Goal: Transaction & Acquisition: Purchase product/service

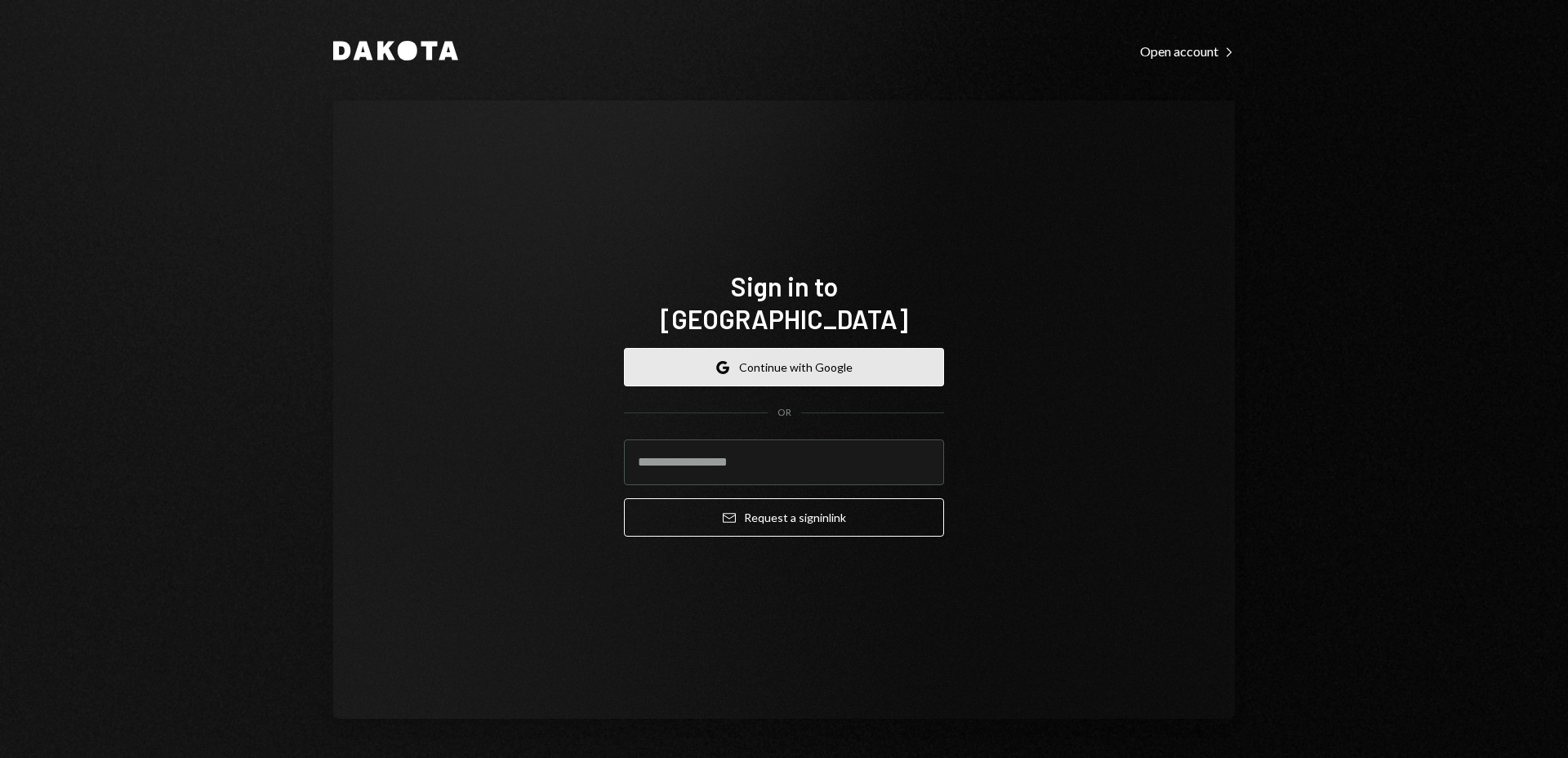
click at [853, 359] on button "Google Continue with Google" at bounding box center [784, 367] width 320 height 38
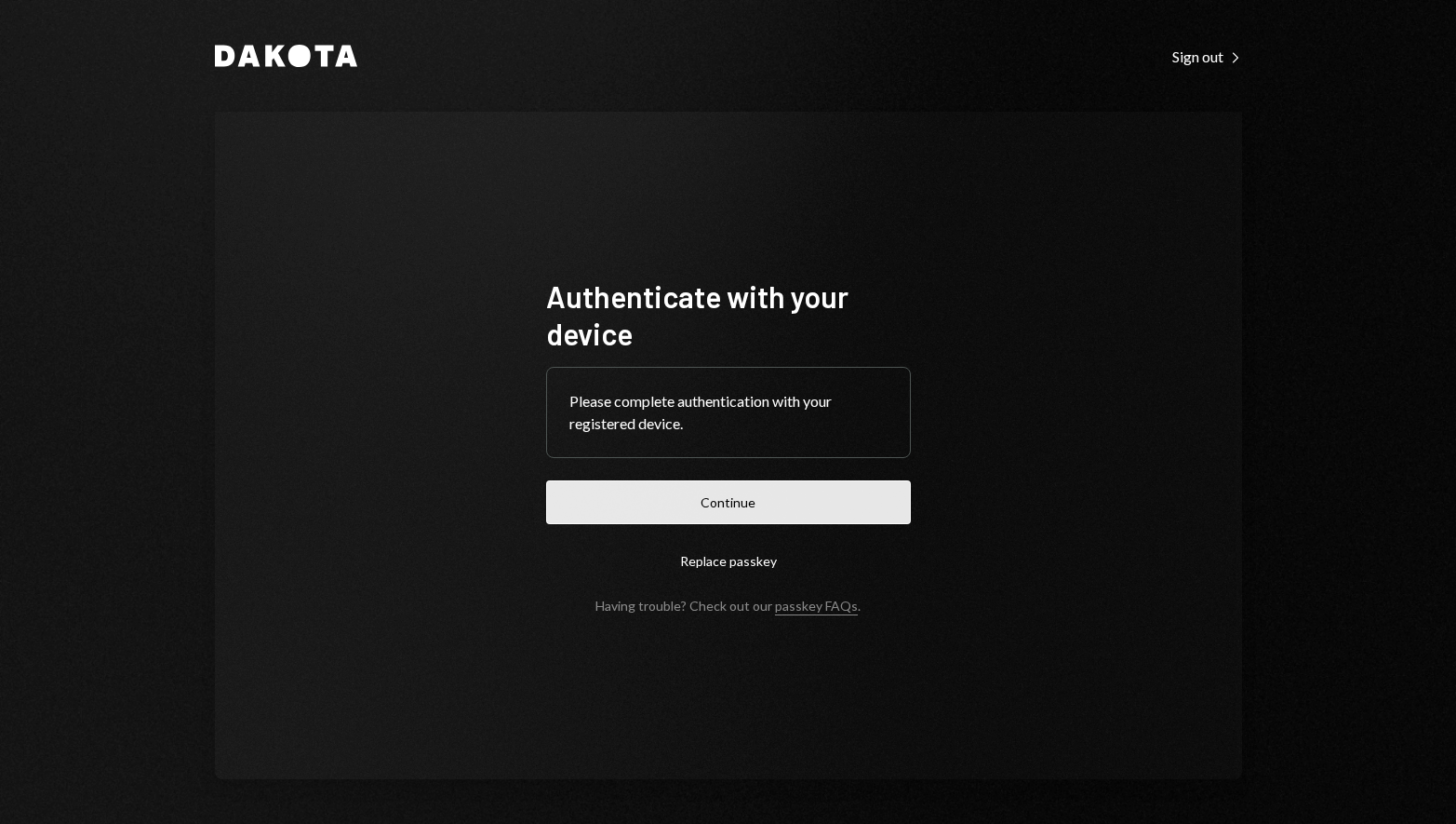
click at [746, 500] on button "Continue" at bounding box center [728, 502] width 364 height 44
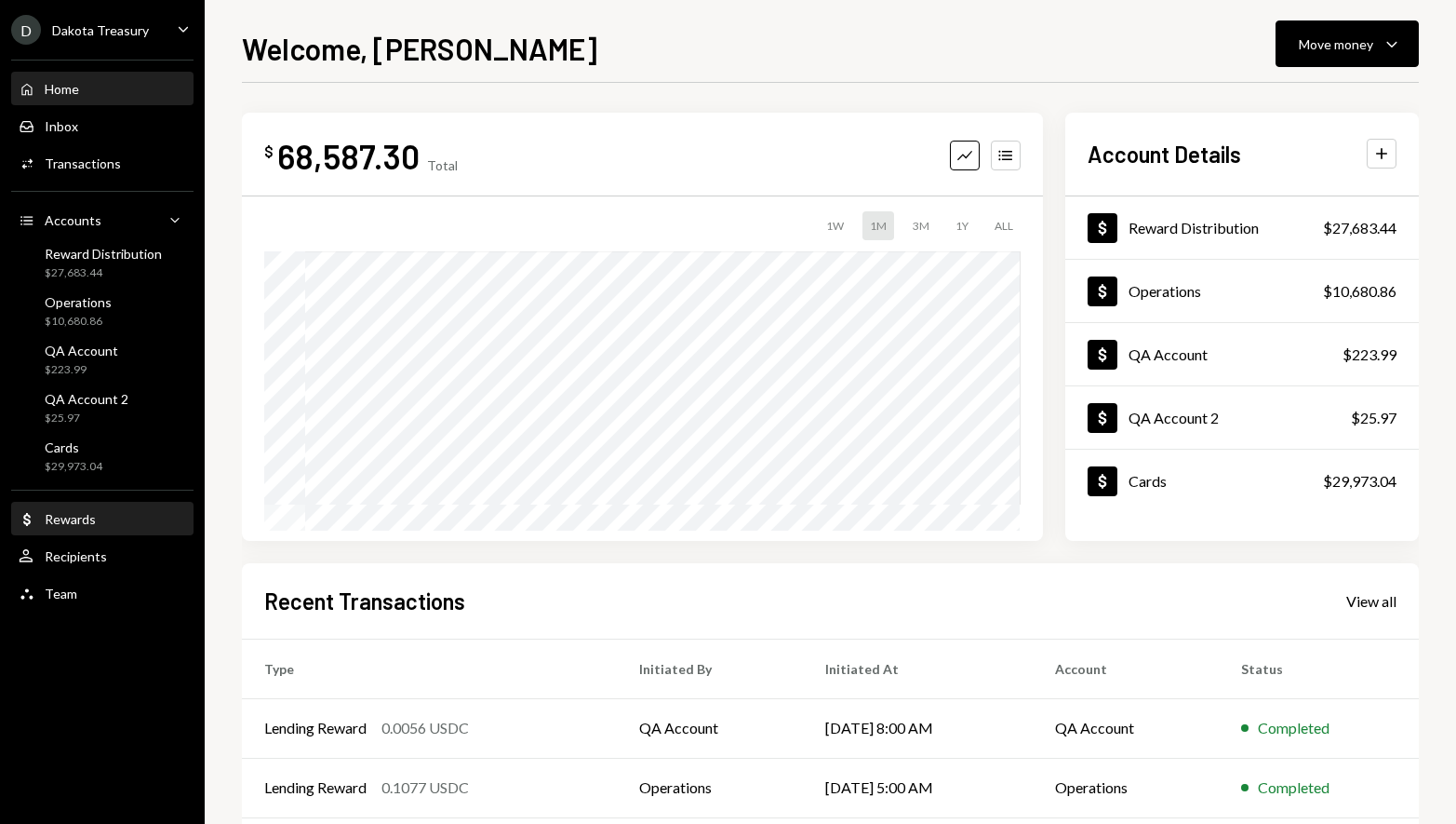
click at [85, 518] on div "Rewards" at bounding box center [70, 519] width 51 height 16
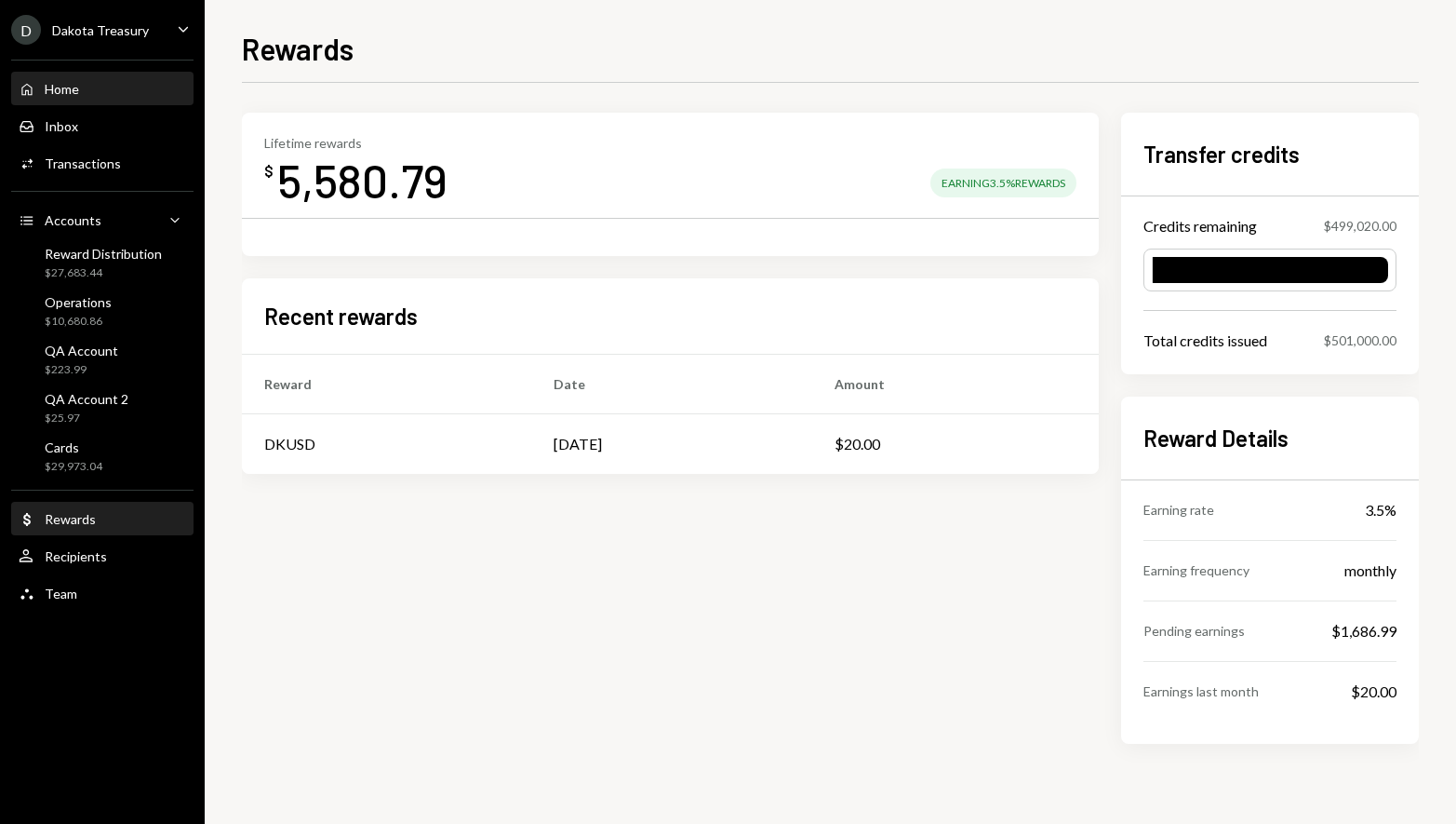
click at [86, 94] on div "Home Home" at bounding box center [102, 89] width 167 height 17
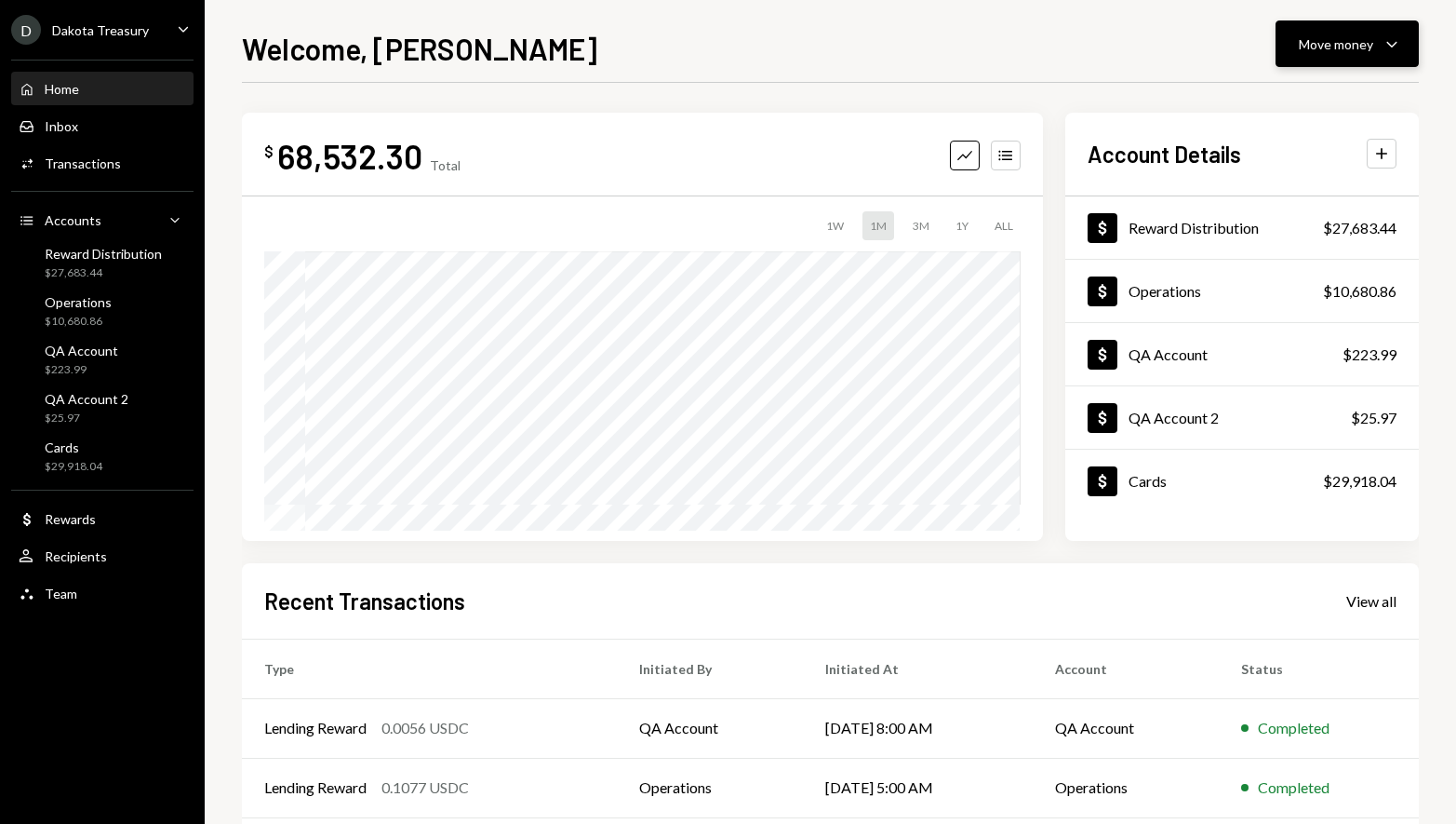
click at [1338, 43] on div "Move money" at bounding box center [1335, 45] width 74 height 20
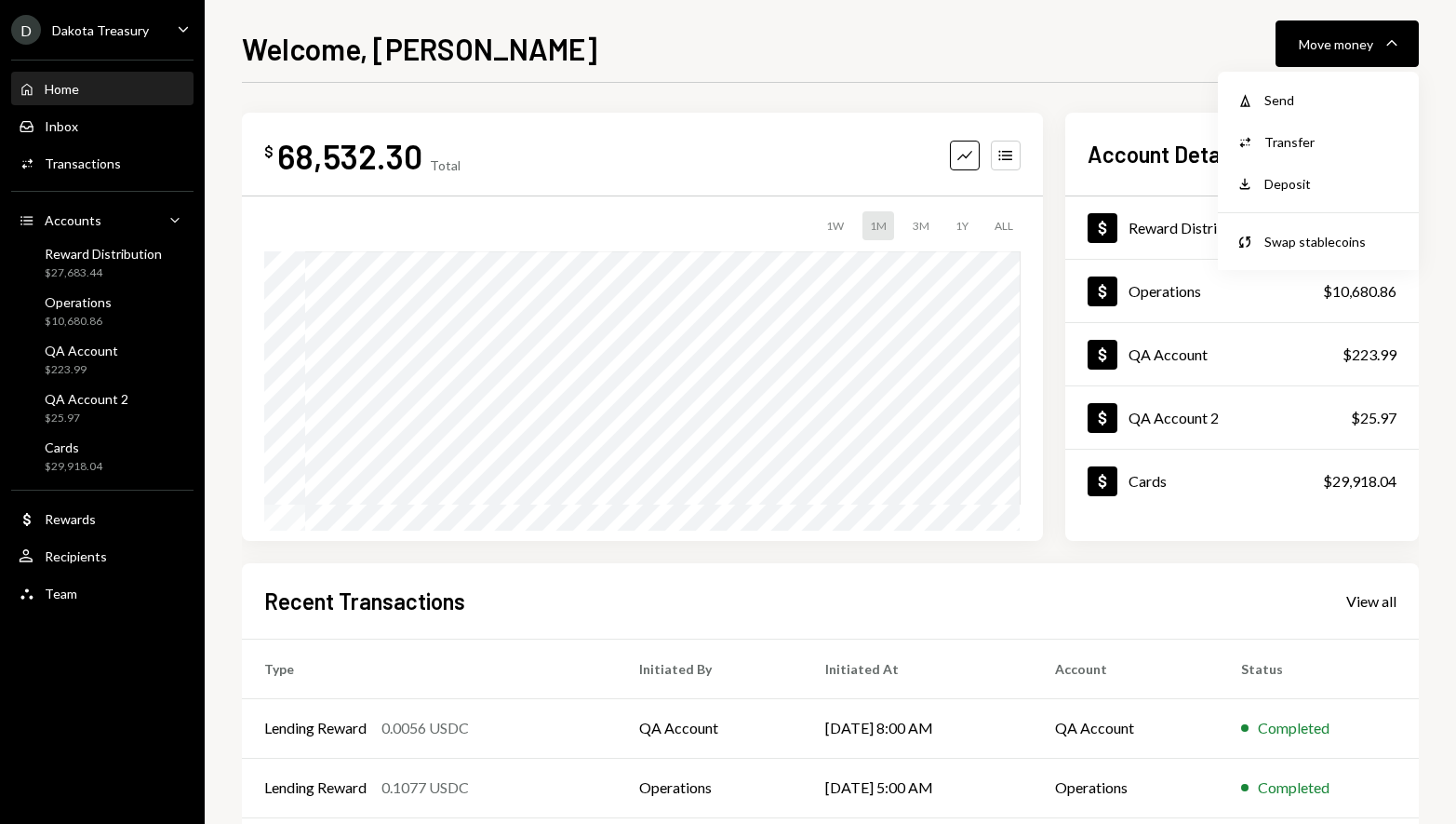
click at [1082, 58] on div "Welcome, [PERSON_NAME] Move money Caret Down" at bounding box center [829, 46] width 1177 height 41
click at [1338, 83] on div "$ 68,532.30 Total Graph Accounts 1W 1M 3M 1Y ALL Account Details Plus Dollar Re…" at bounding box center [829, 559] width 1177 height 952
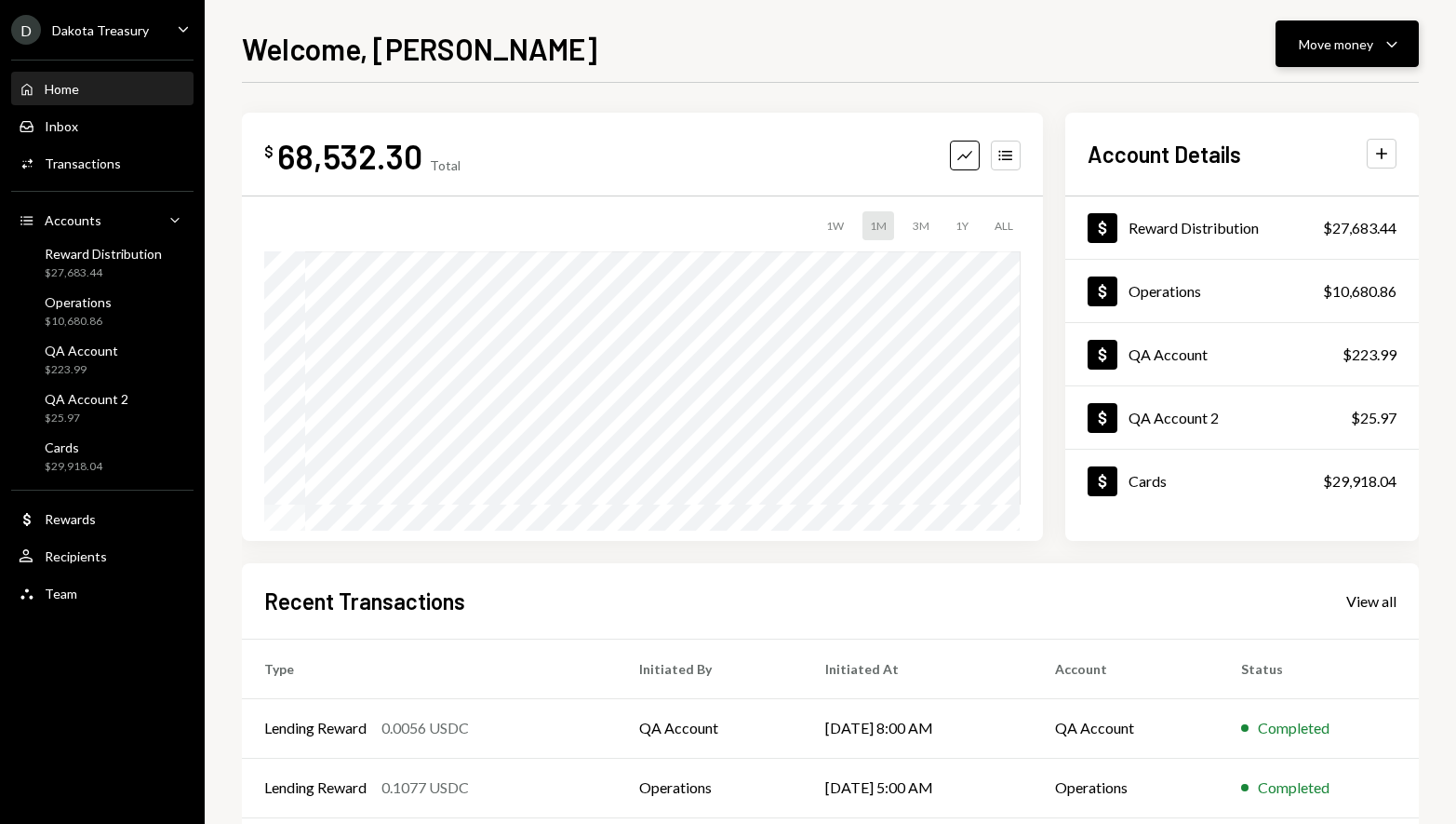
click at [1335, 48] on div "Move money" at bounding box center [1335, 45] width 74 height 20
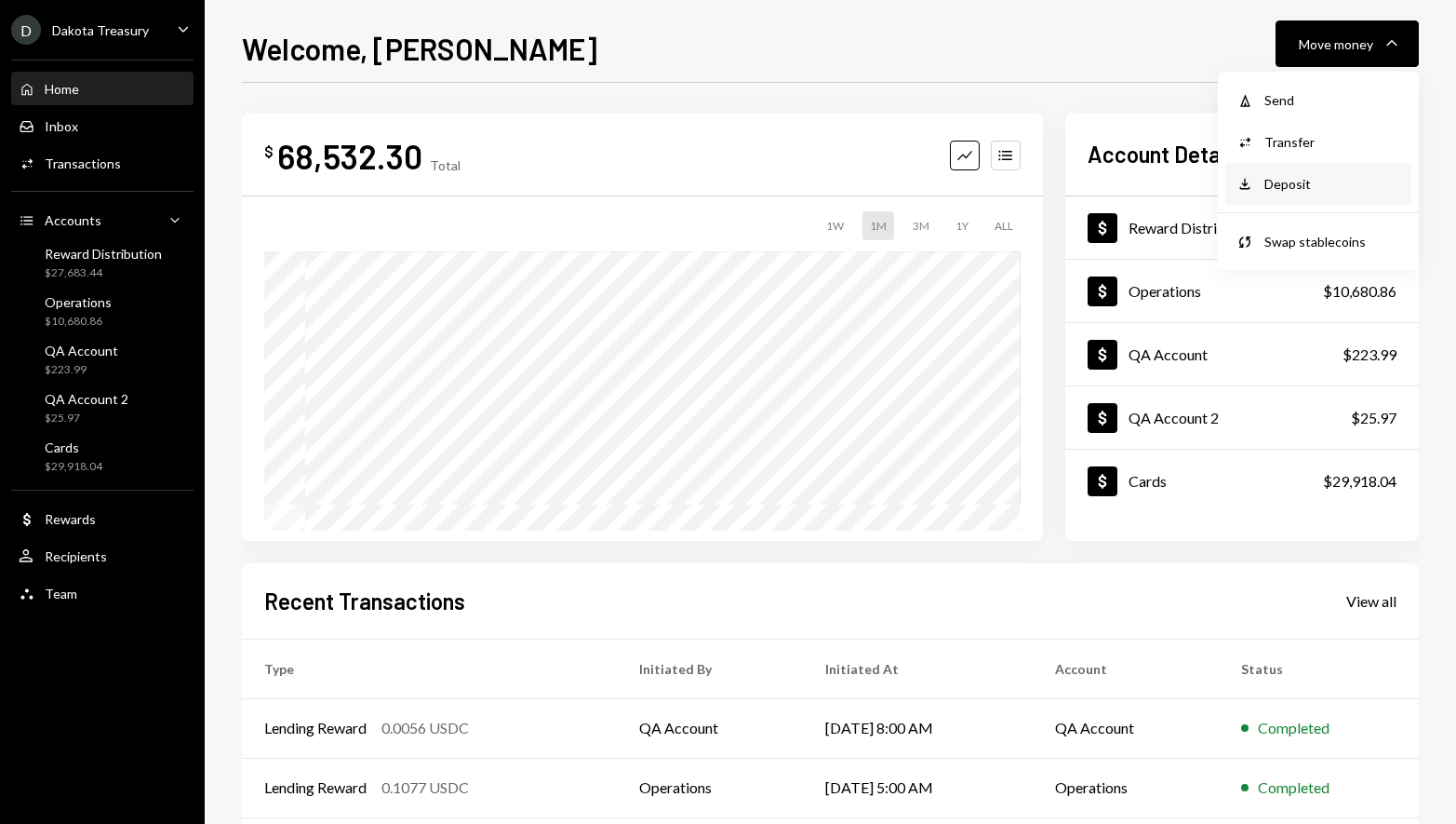
click at [1296, 182] on div "Deposit" at bounding box center [1331, 184] width 136 height 20
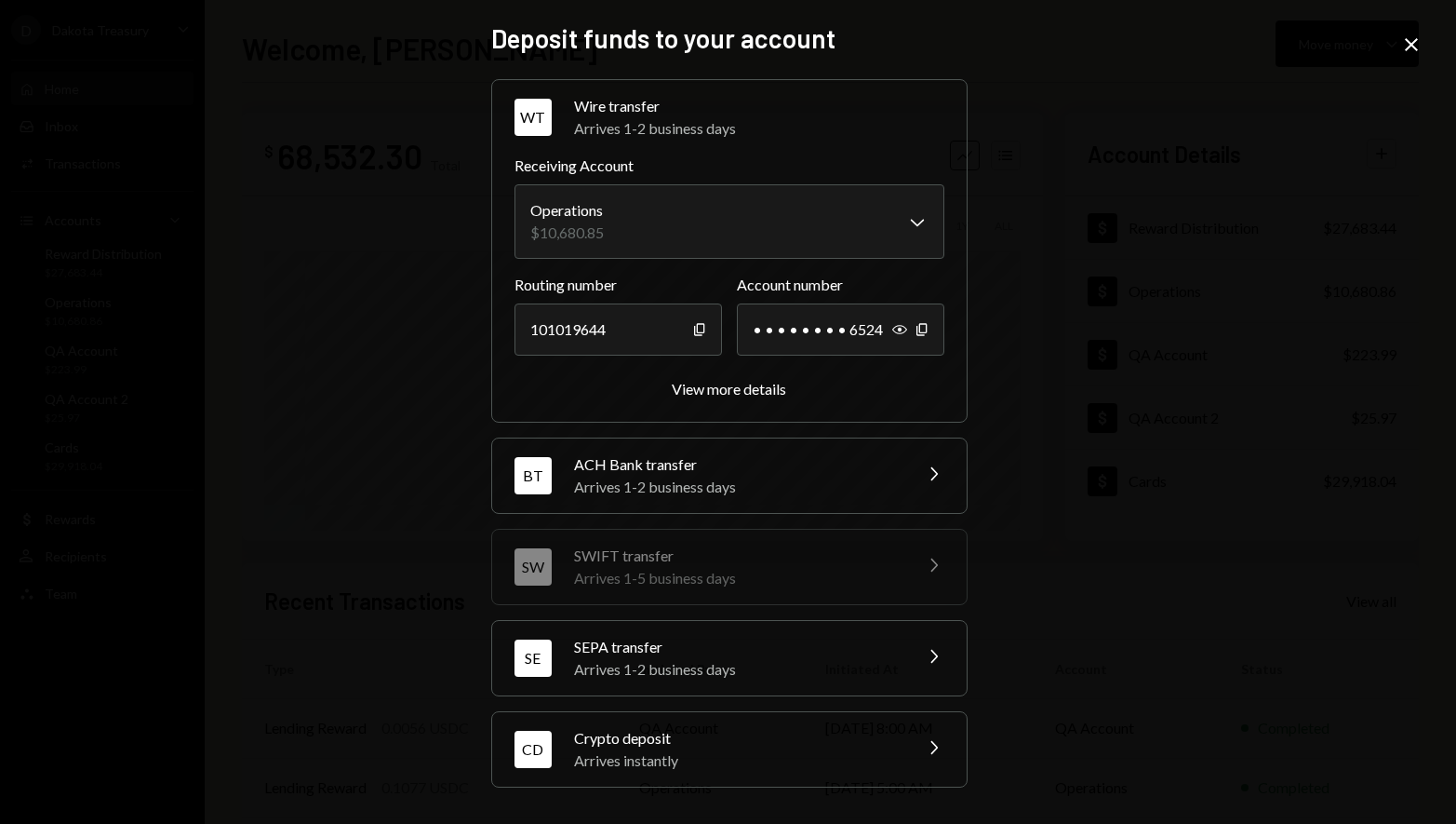
click at [761, 752] on div "Arrives instantly" at bounding box center [736, 761] width 326 height 23
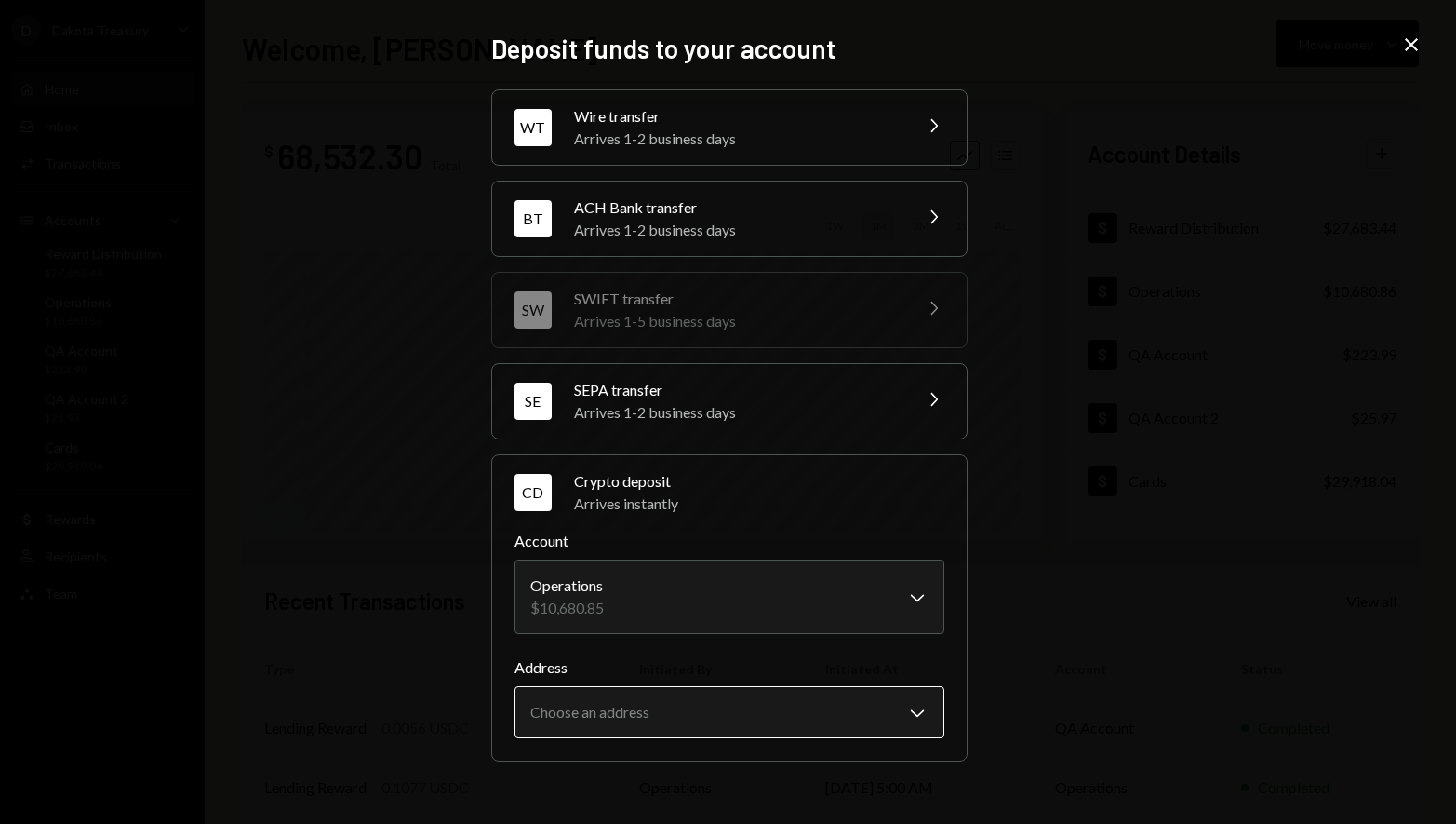
click at [732, 712] on body "D Dakota Treasury Caret Down Home Home Inbox Inbox Activities Transactions Acco…" at bounding box center [728, 412] width 1456 height 824
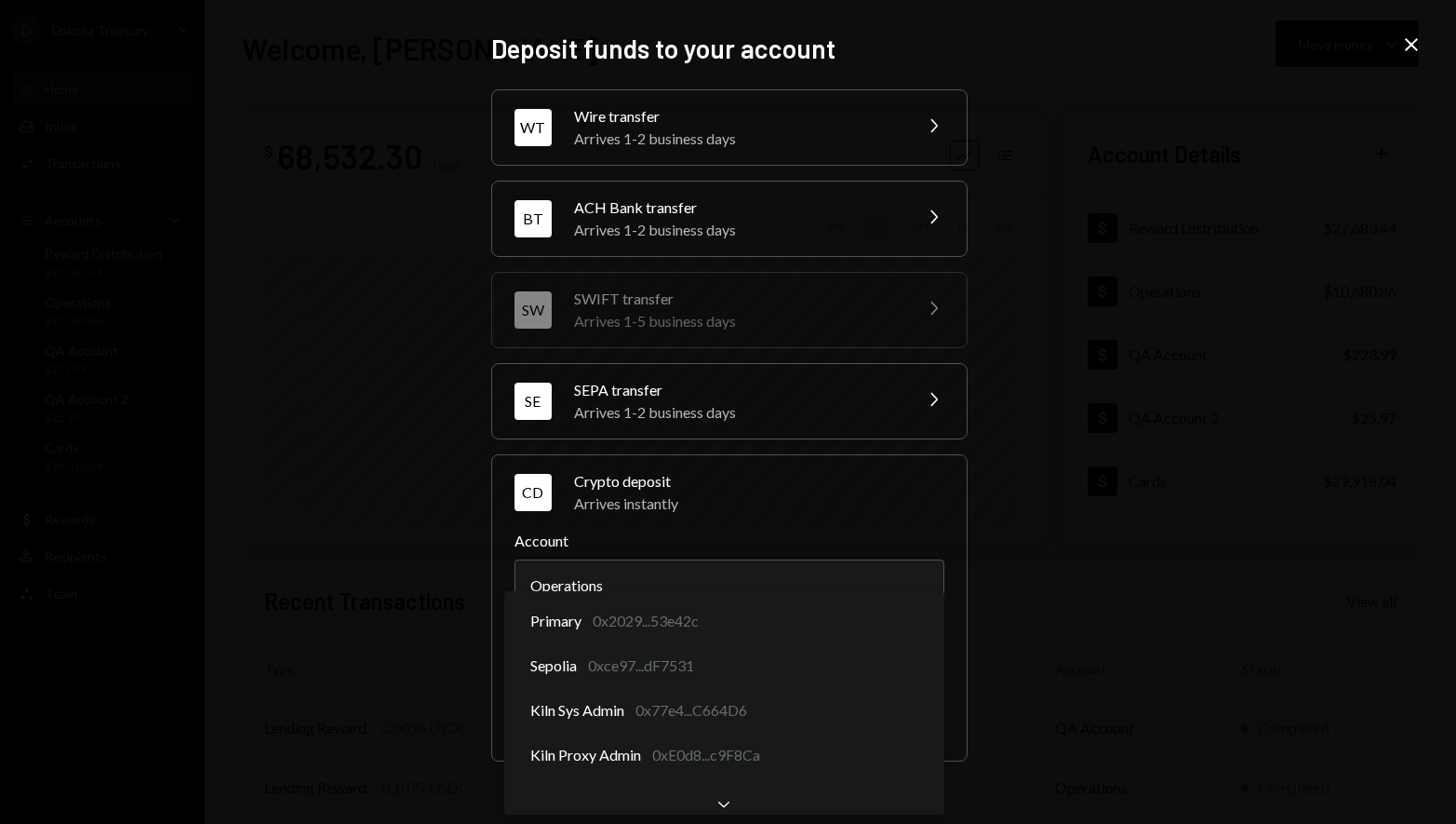
click at [1105, 660] on div "**********" at bounding box center [728, 412] width 1456 height 824
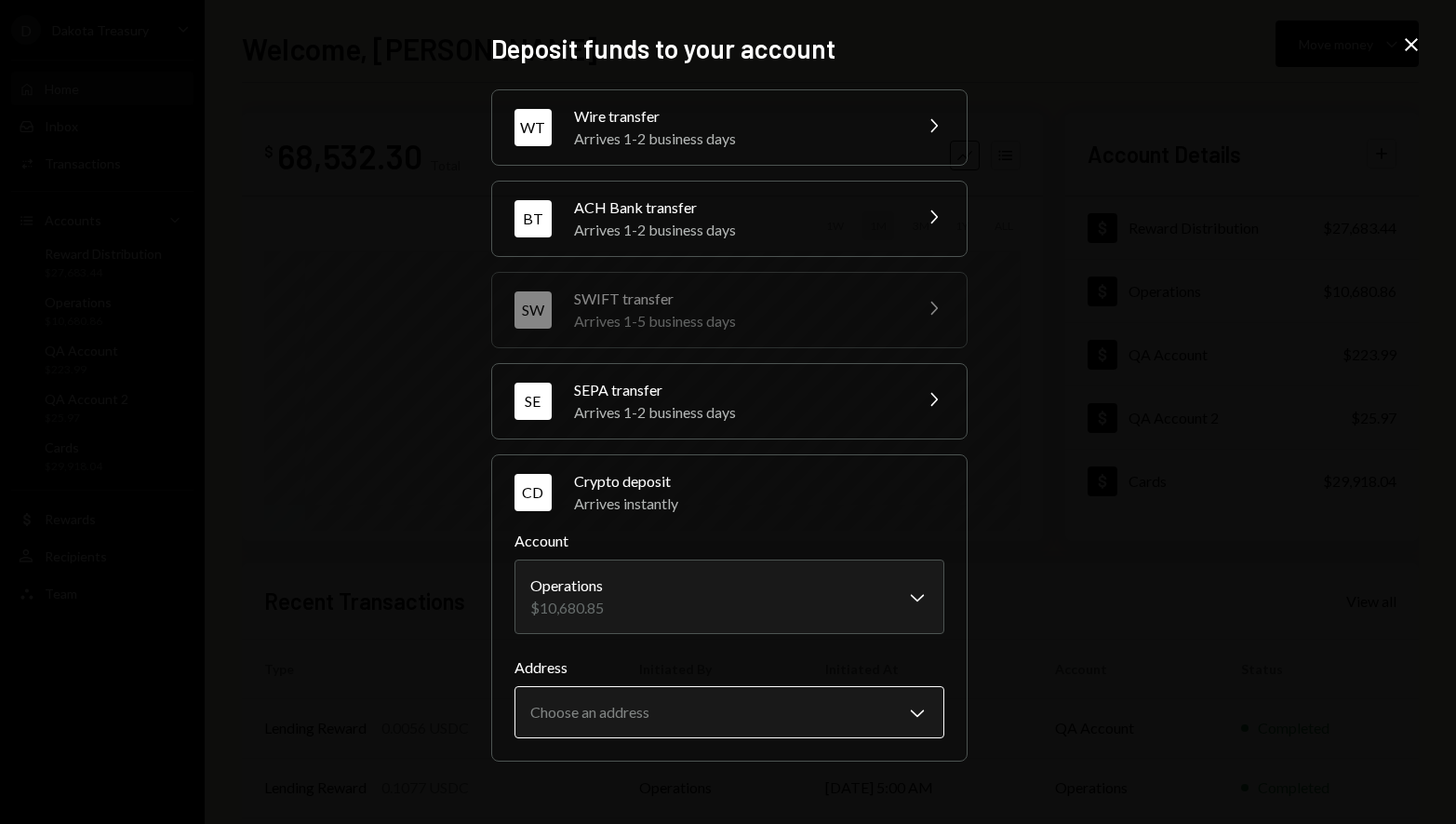
click at [798, 703] on body "D Dakota Treasury Caret Down Home Home Inbox Inbox Activities Transactions Acco…" at bounding box center [728, 412] width 1456 height 824
click at [813, 715] on body "D Dakota Treasury Caret Down Home Home Inbox Inbox Activities Transactions Acco…" at bounding box center [728, 412] width 1456 height 824
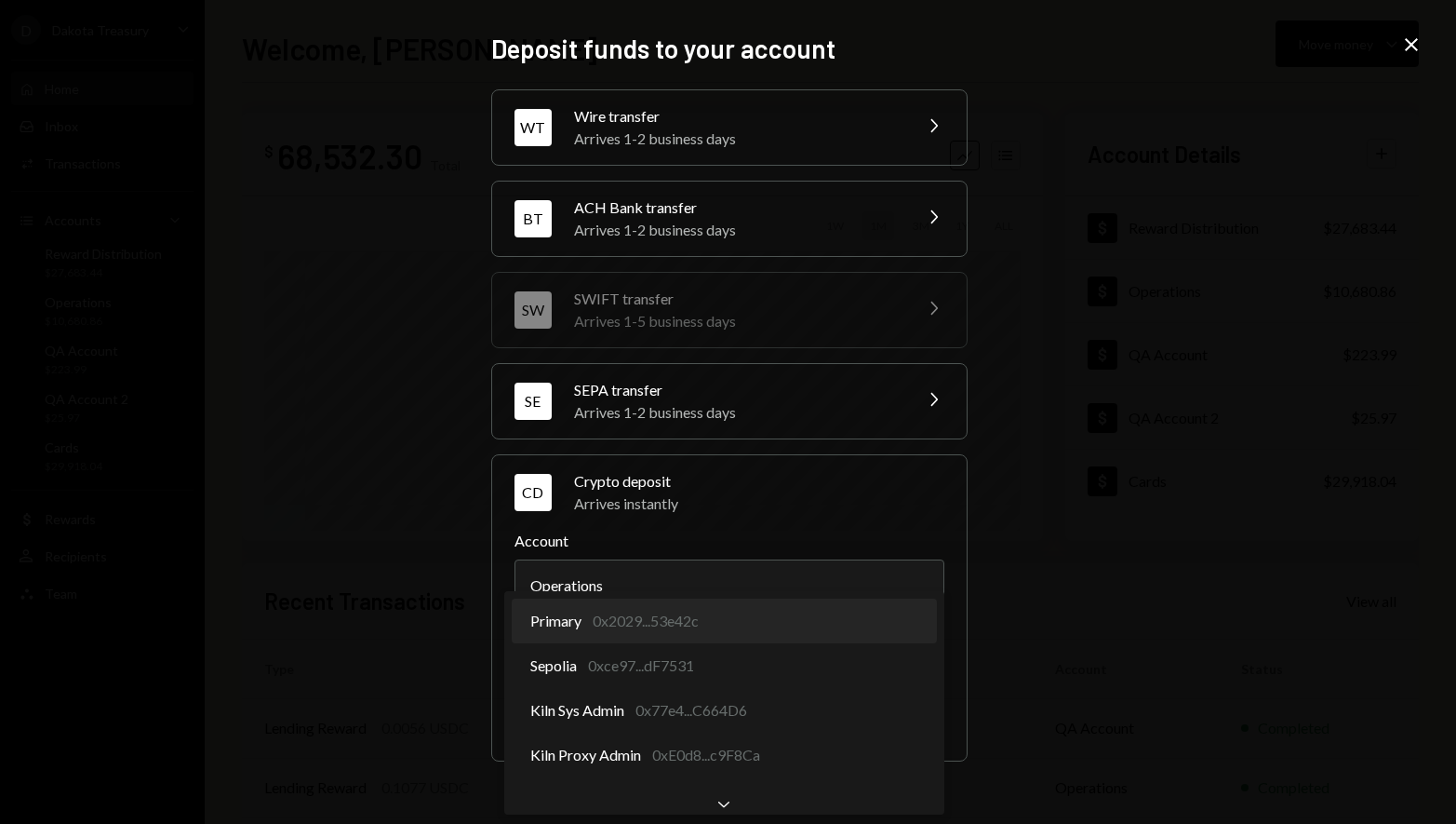
select select "**********"
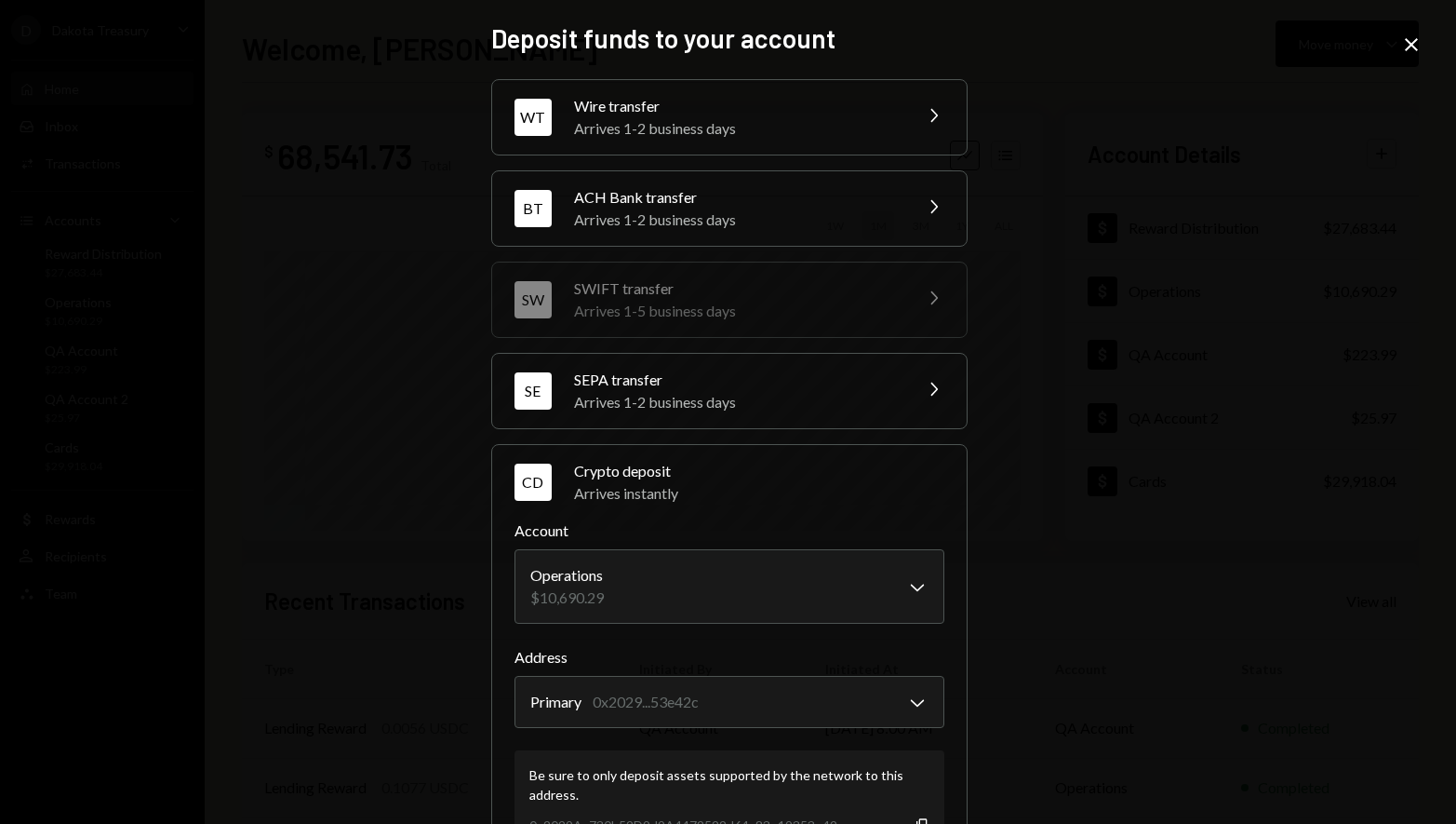
click at [1413, 48] on icon at bounding box center [1410, 45] width 13 height 13
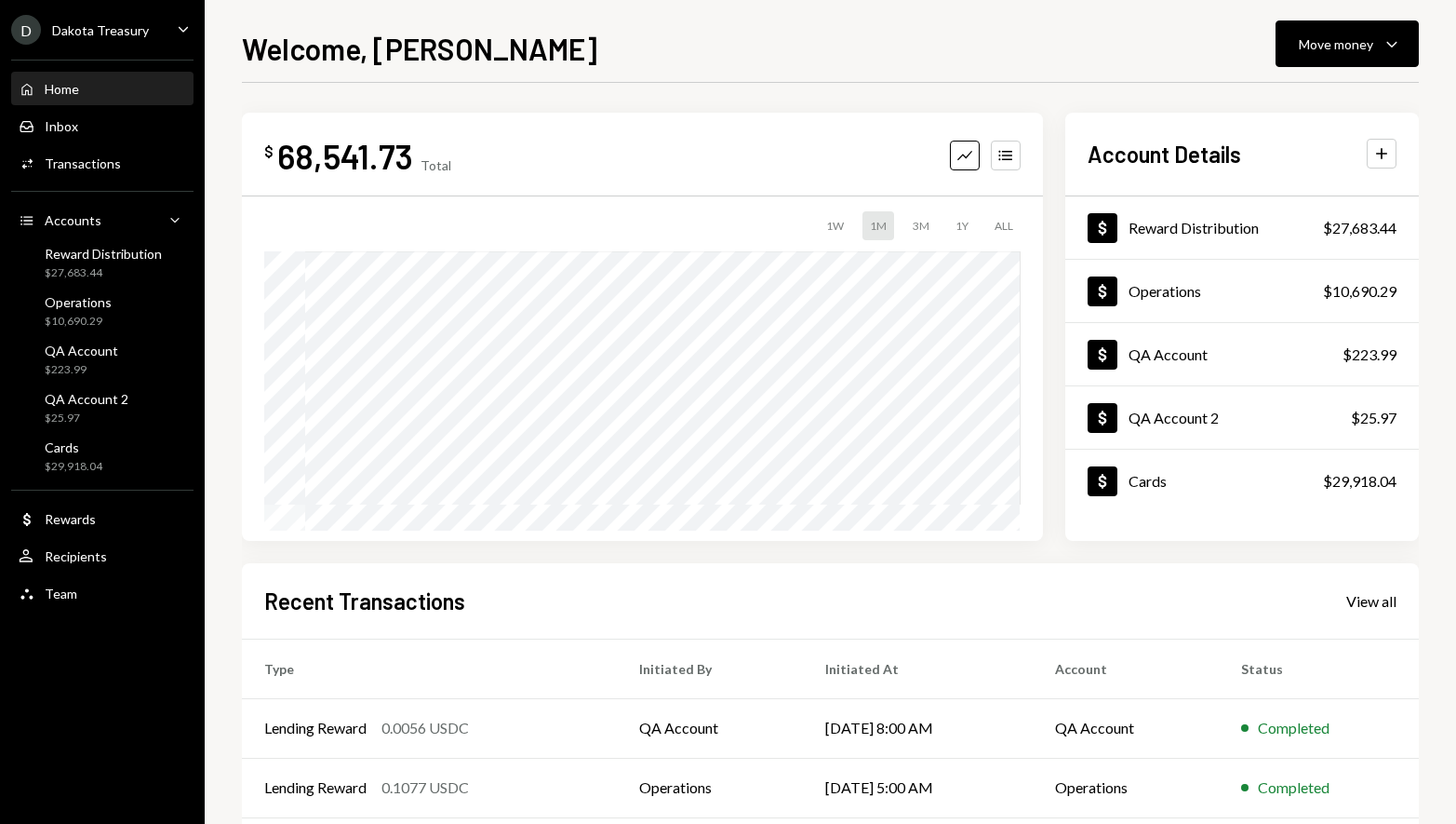
click at [714, 76] on div "Welcome, [PERSON_NAME] Move money Caret Down $ 68,541.73 Total Graph Accounts 1…" at bounding box center [829, 425] width 1177 height 798
click at [122, 309] on div "Operations $10,690.29" at bounding box center [102, 312] width 167 height 36
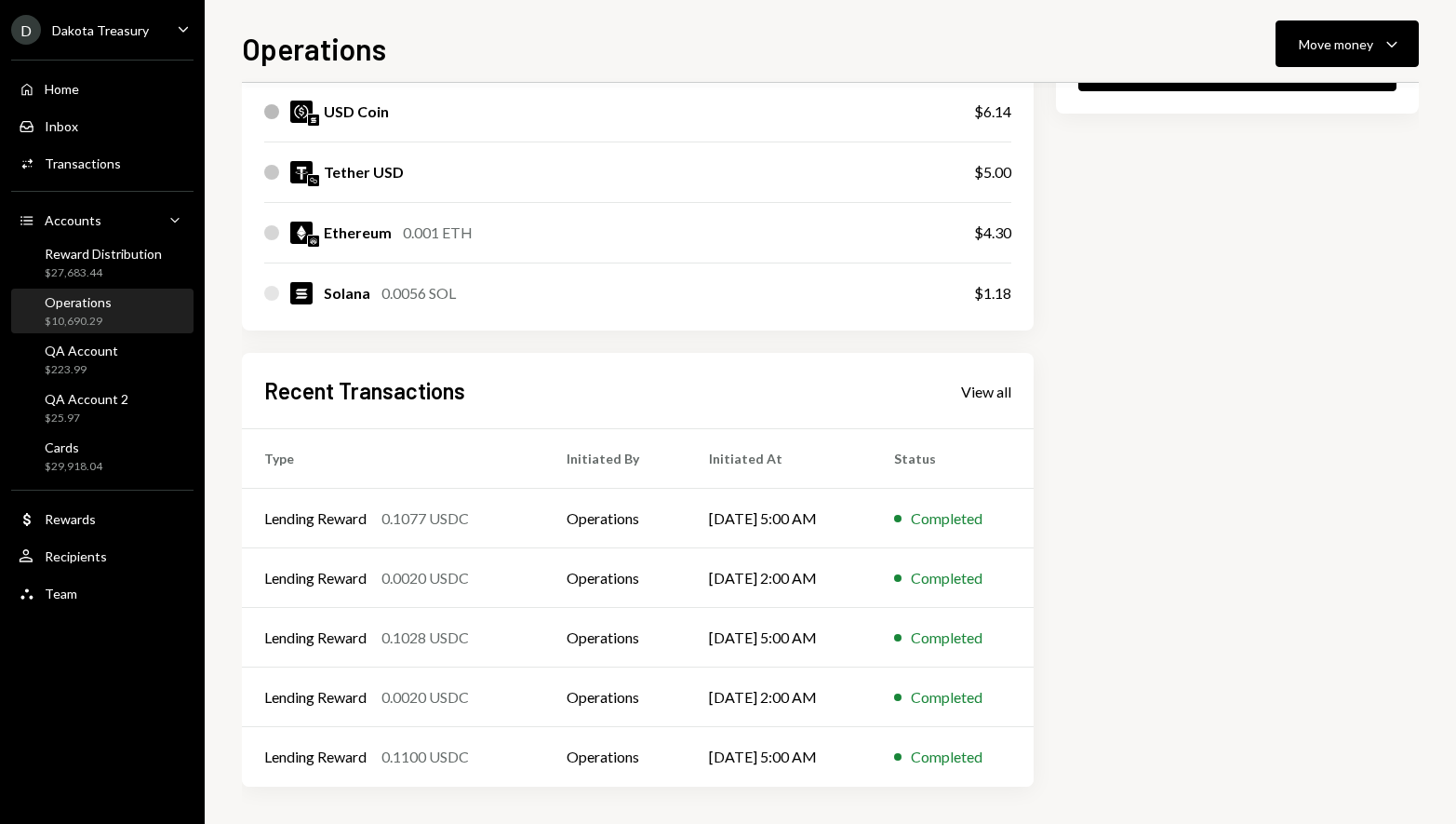
scroll to position [559, 0]
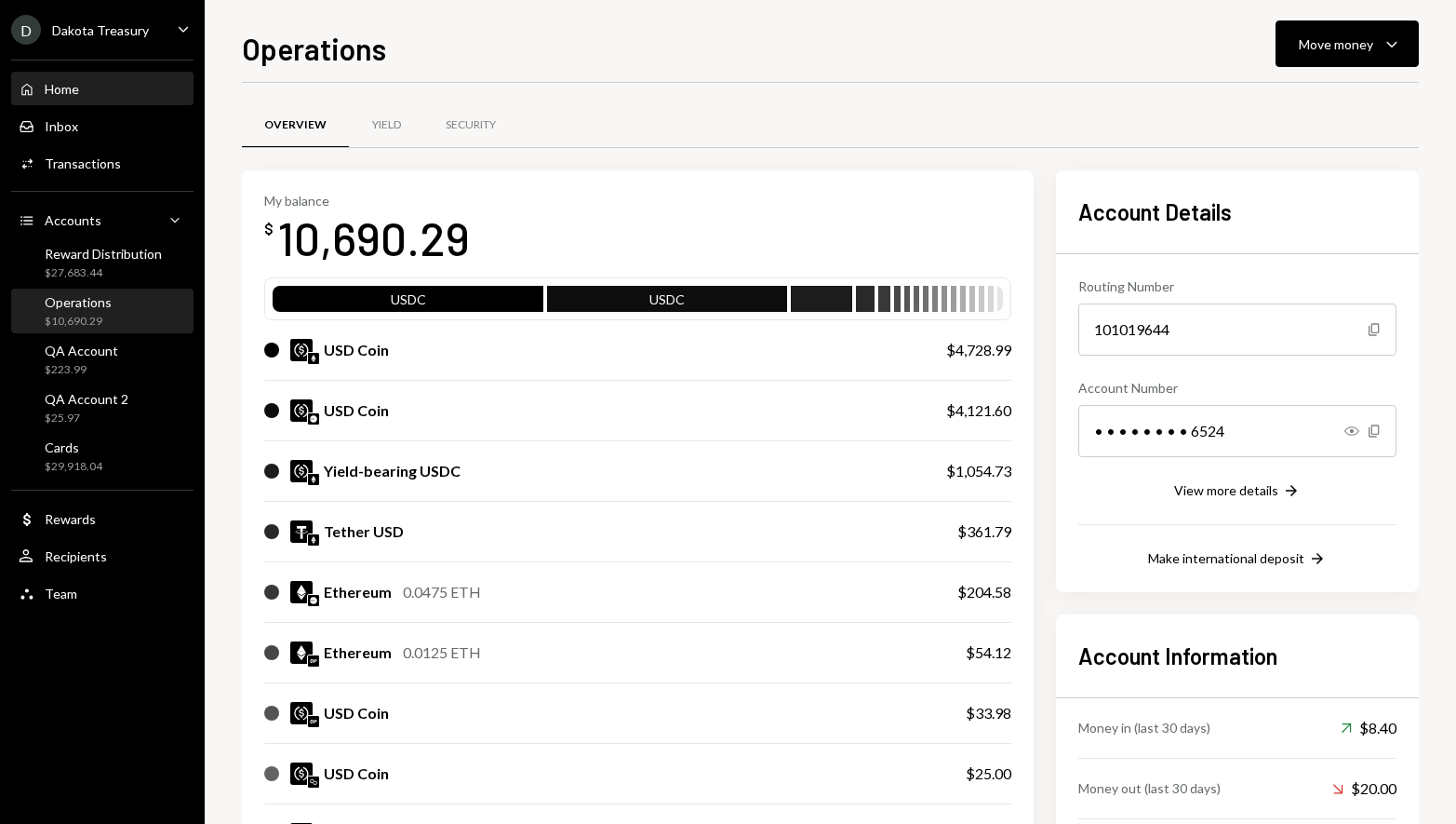
click at [134, 91] on div "Home Home" at bounding box center [102, 89] width 167 height 17
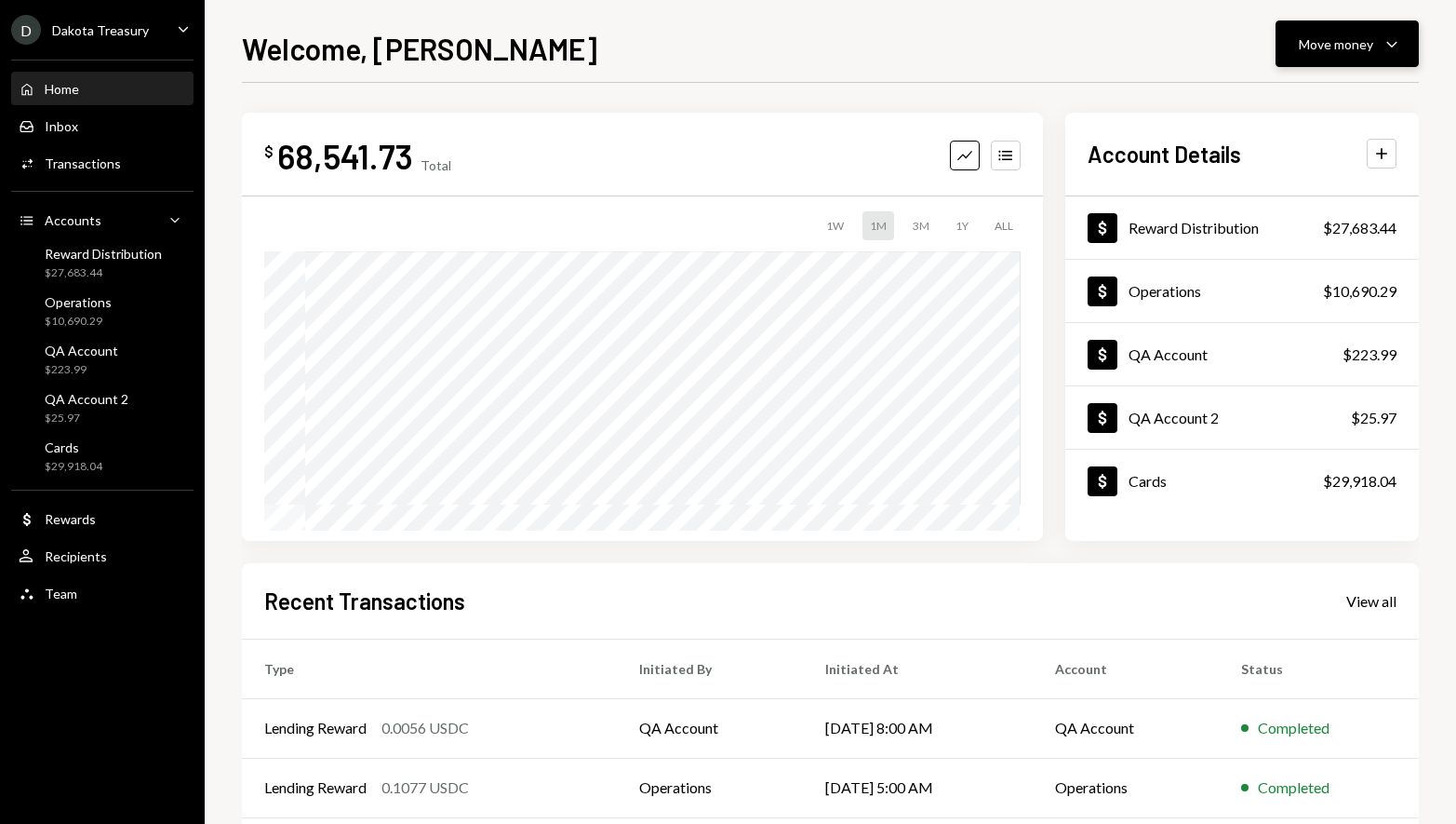
click at [1312, 60] on button "Move money Caret Down" at bounding box center [1347, 44] width 144 height 47
click at [1361, 49] on div "Move money" at bounding box center [1335, 45] width 74 height 20
click at [1304, 98] on div "Send" at bounding box center [1331, 100] width 136 height 20
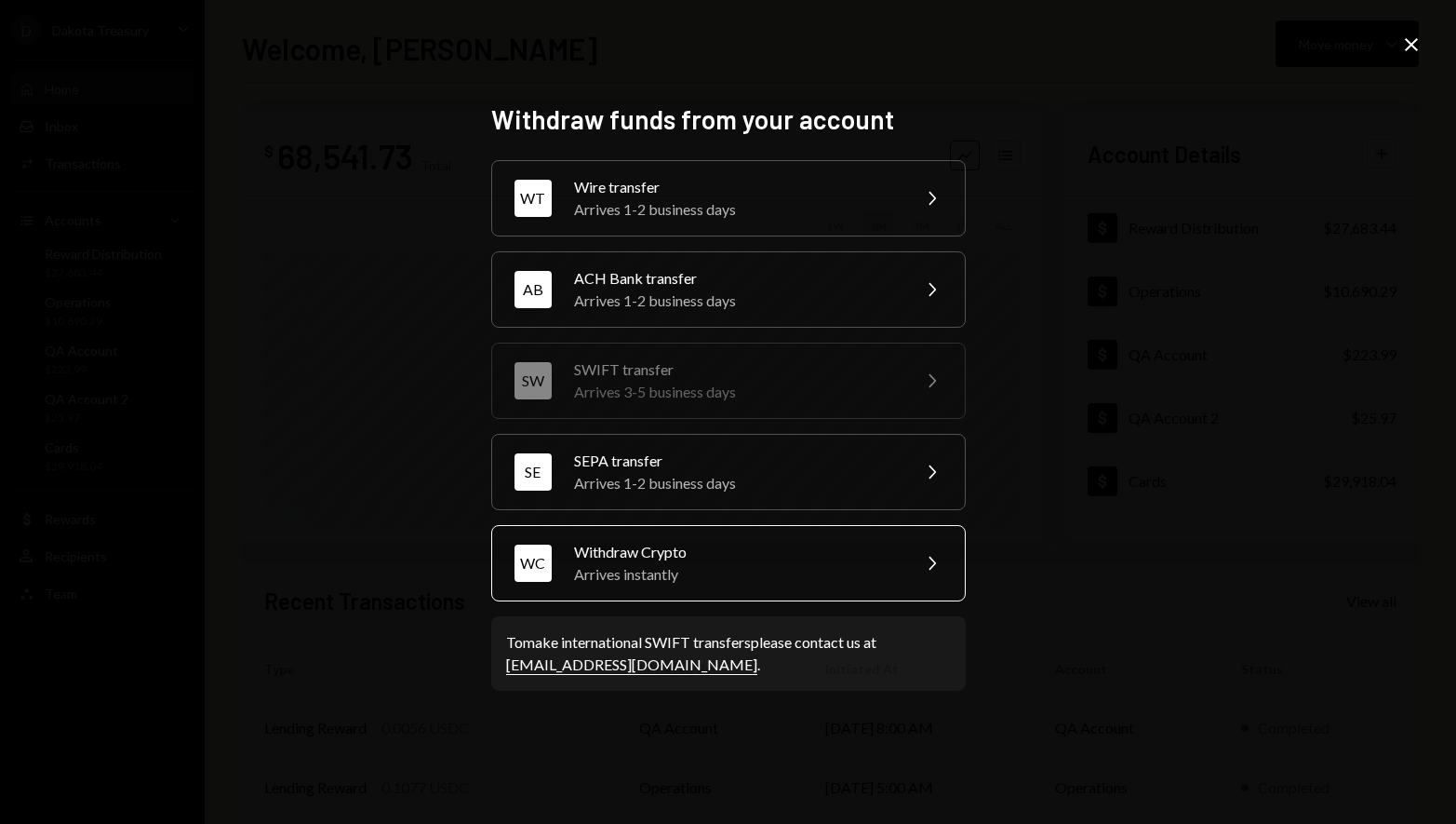
click at [745, 560] on div "Withdraw Crypto" at bounding box center [735, 552] width 324 height 23
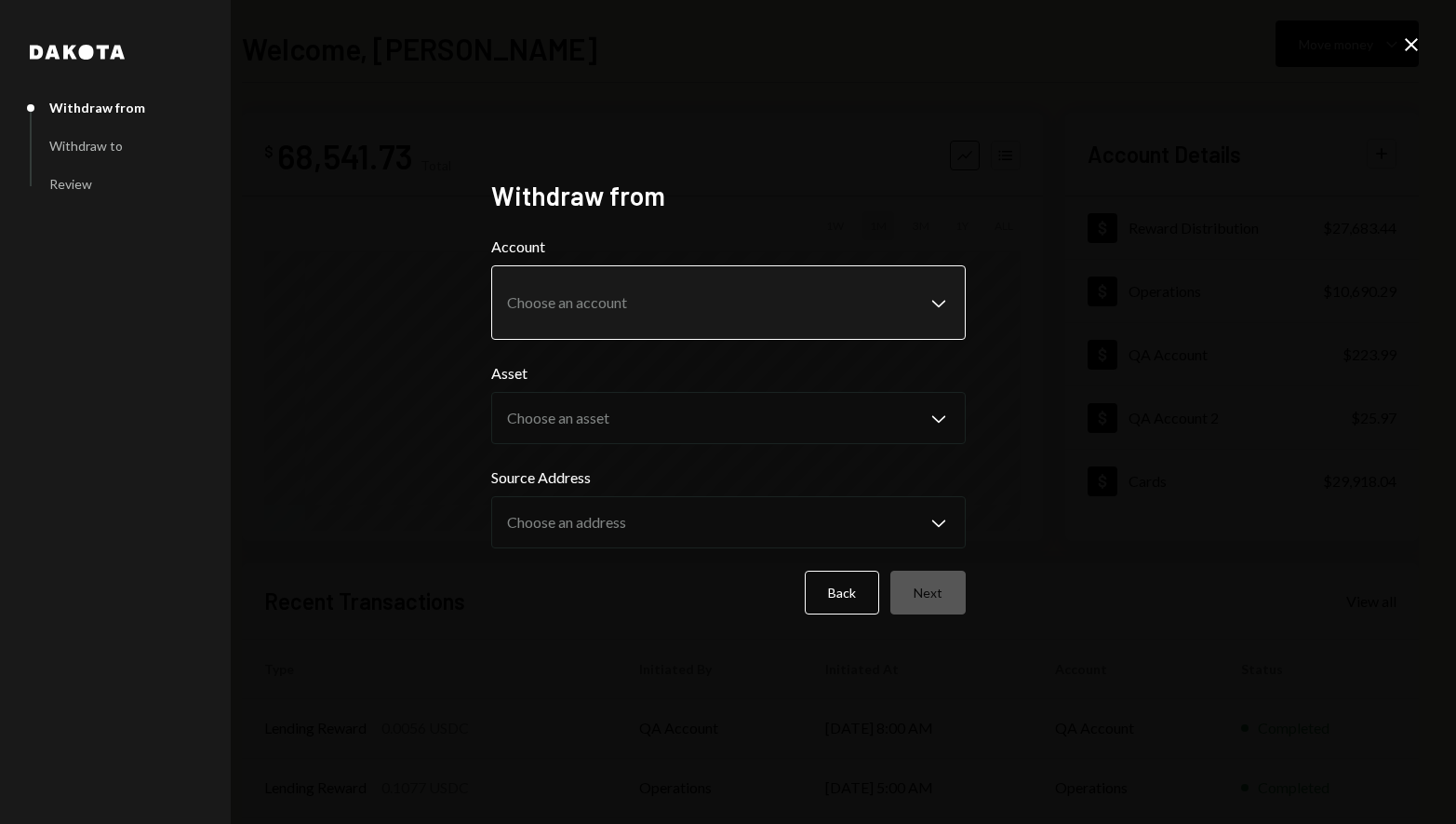
click at [720, 306] on body "D Dakota Treasury Caret Down Home Home Inbox Inbox Activities Transactions Acco…" at bounding box center [728, 412] width 1456 height 824
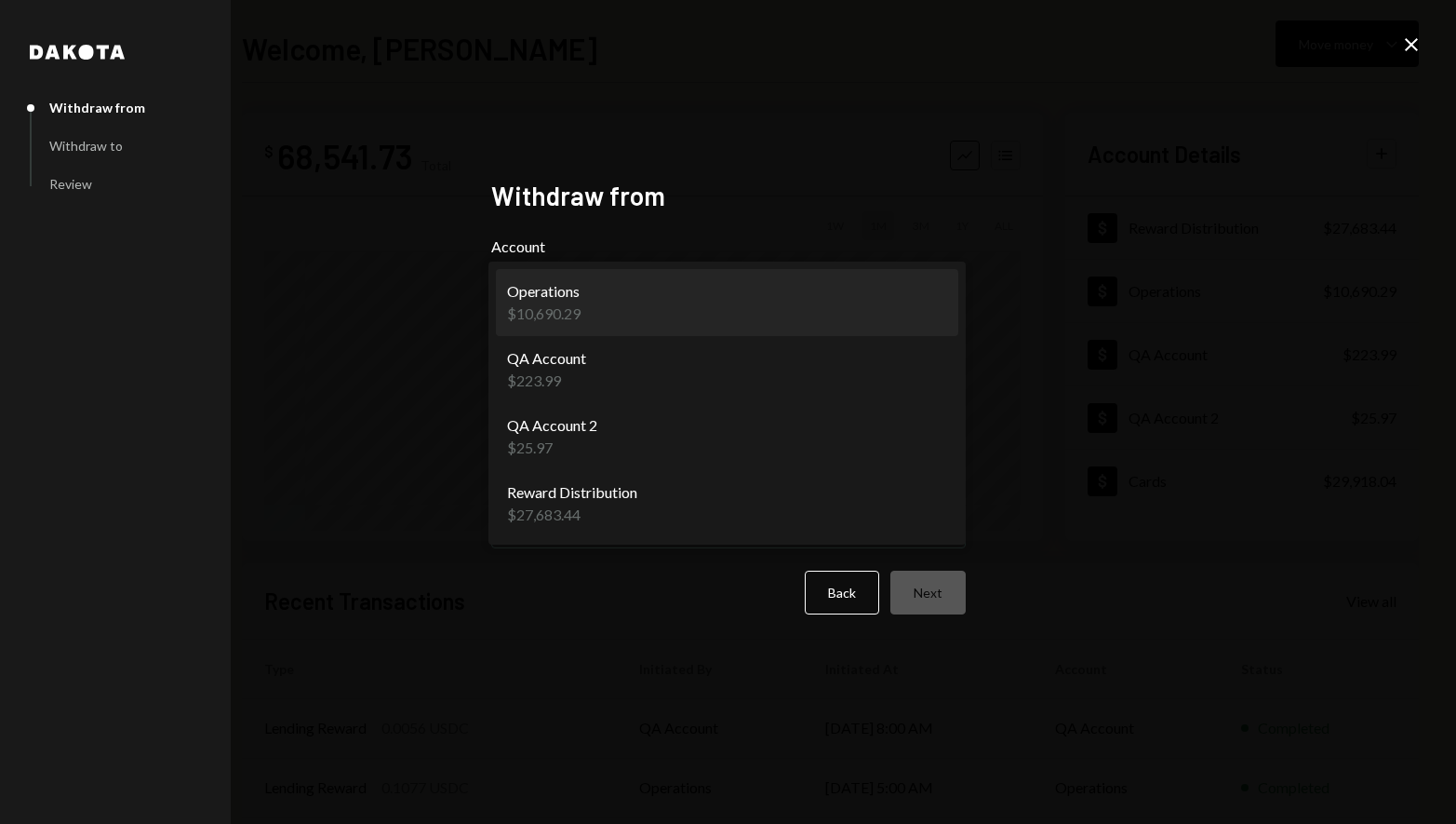
select select "**********"
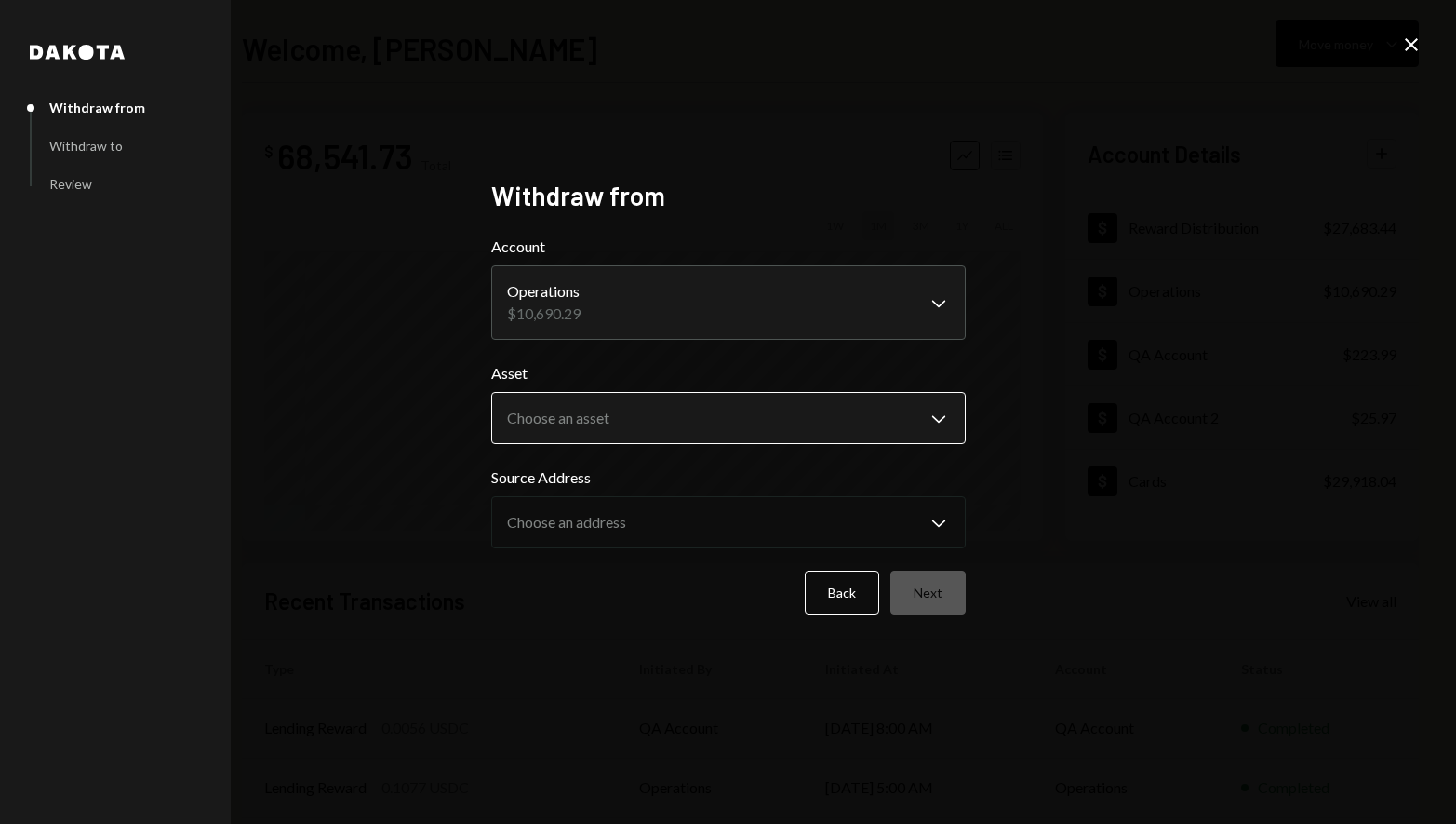
click at [698, 422] on body "D Dakota Treasury Caret Down Home Home Inbox Inbox Activities Transactions Acco…" at bounding box center [728, 412] width 1456 height 824
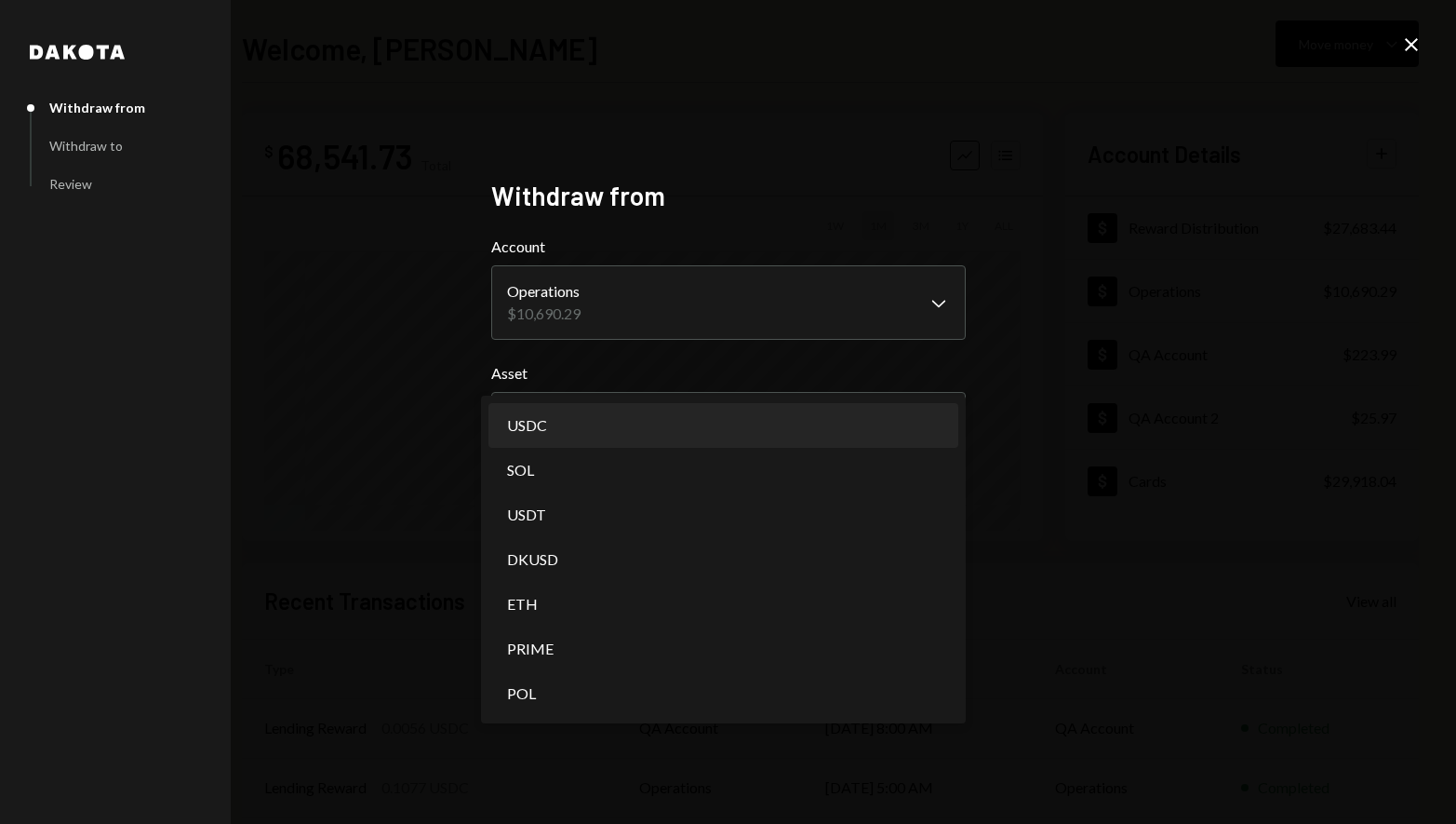
select select "****"
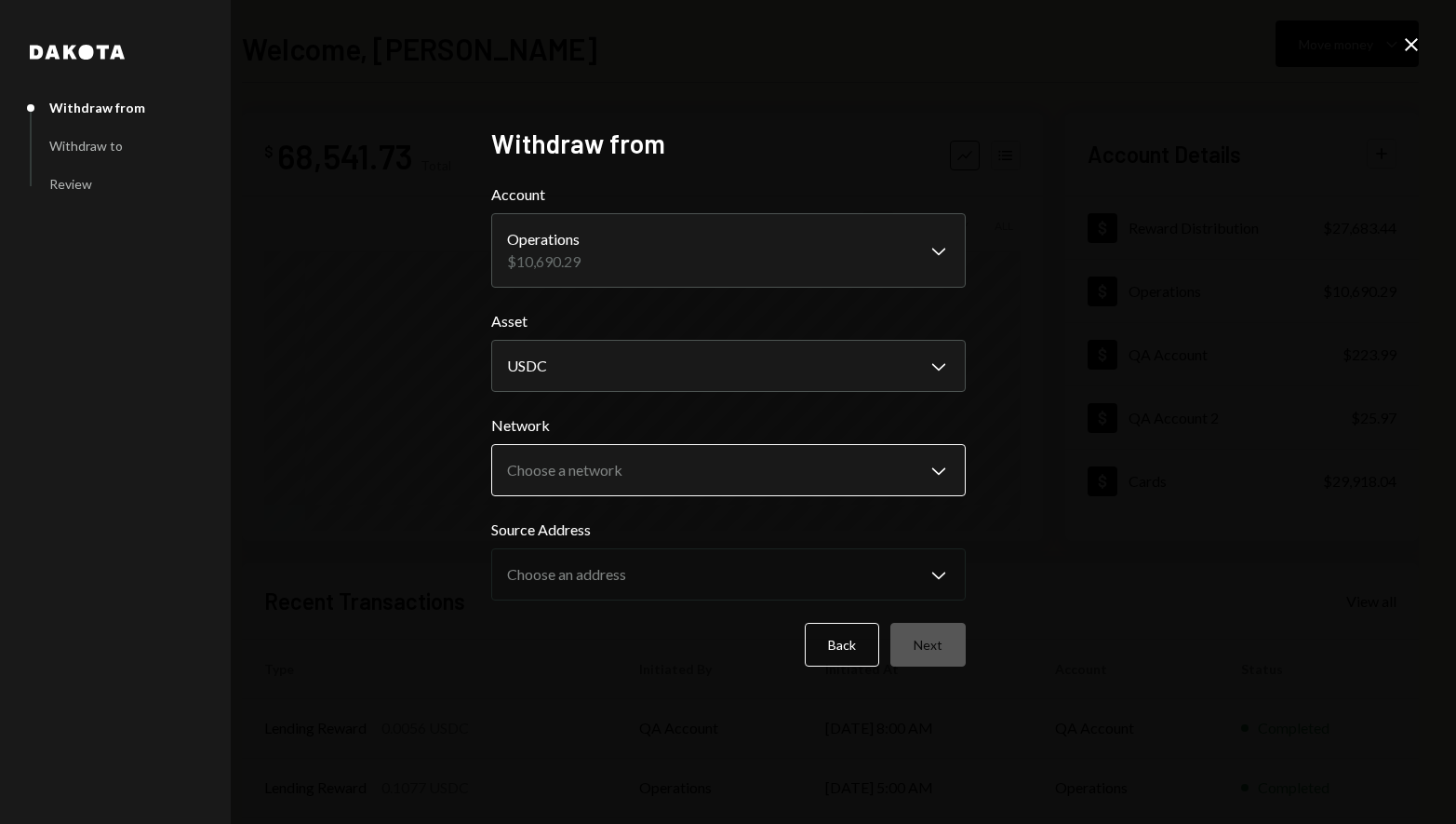
click at [823, 468] on body "D Dakota Treasury Caret Down Home Home Inbox Inbox Activities Transactions Acco…" at bounding box center [728, 412] width 1456 height 824
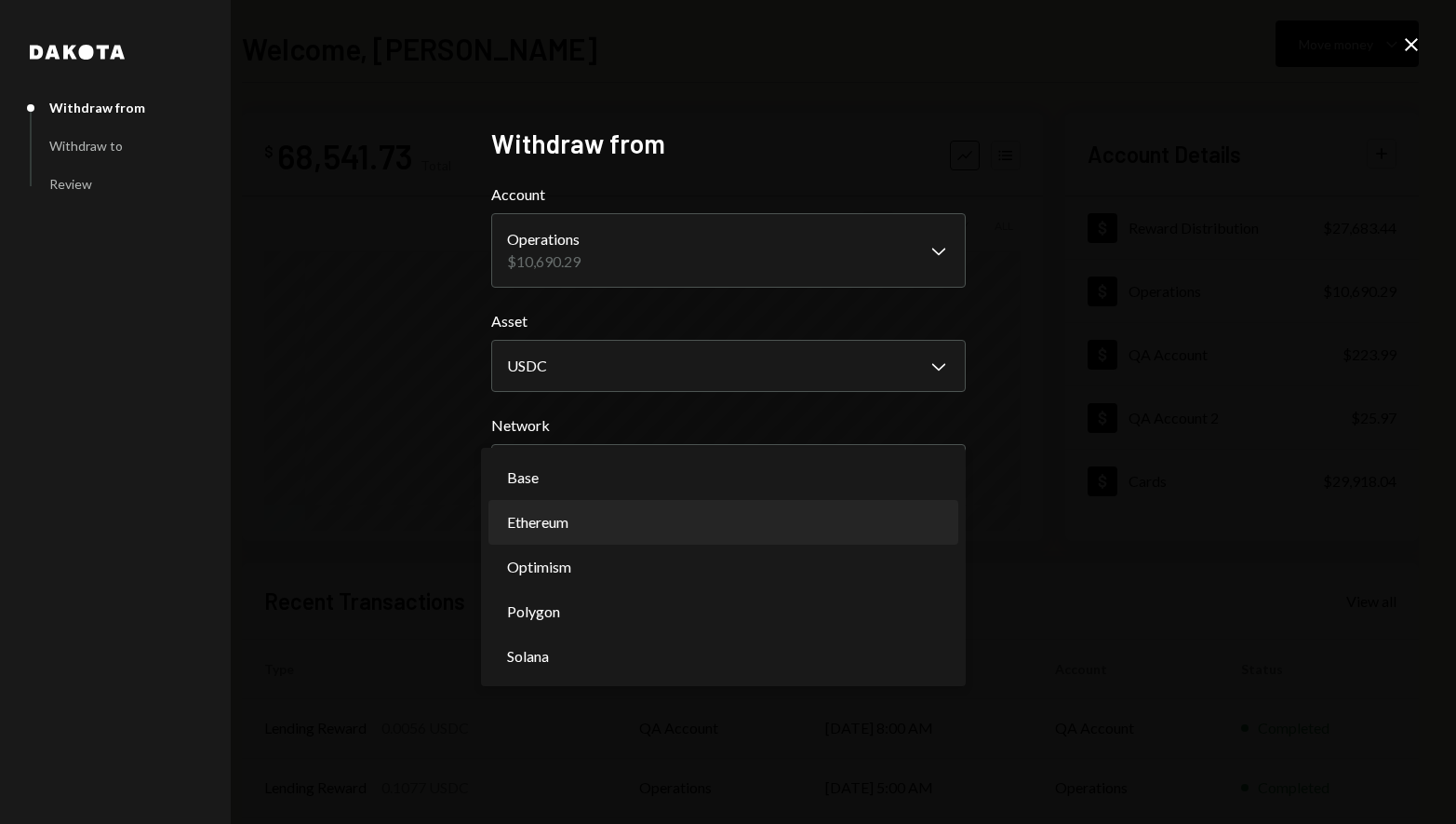
select select "**********"
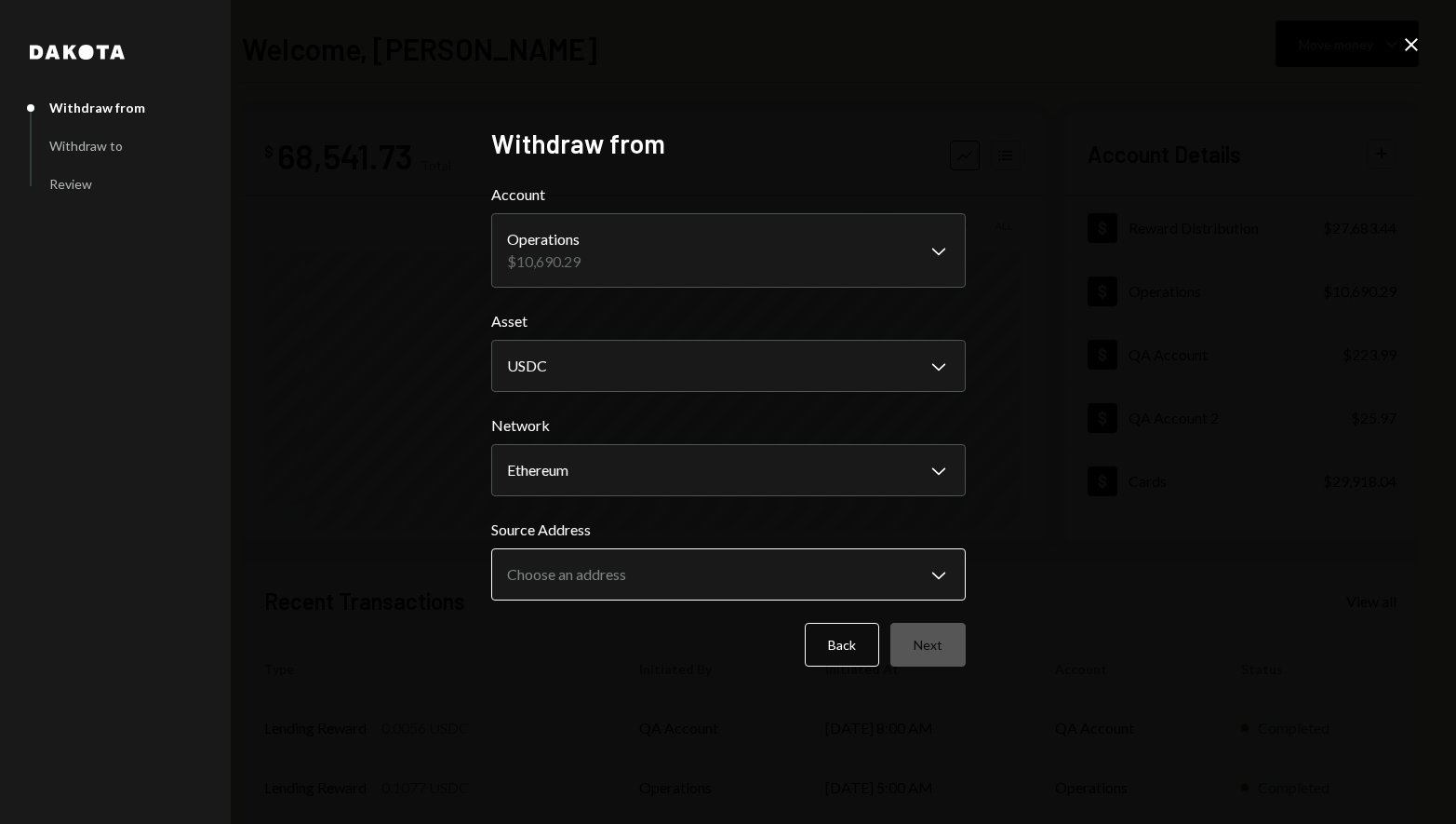
click at [667, 581] on body "D Dakota Treasury Caret Down Home Home Inbox Inbox Activities Transactions Acco…" at bounding box center [728, 412] width 1456 height 824
click at [1123, 557] on div "**********" at bounding box center [728, 412] width 1456 height 824
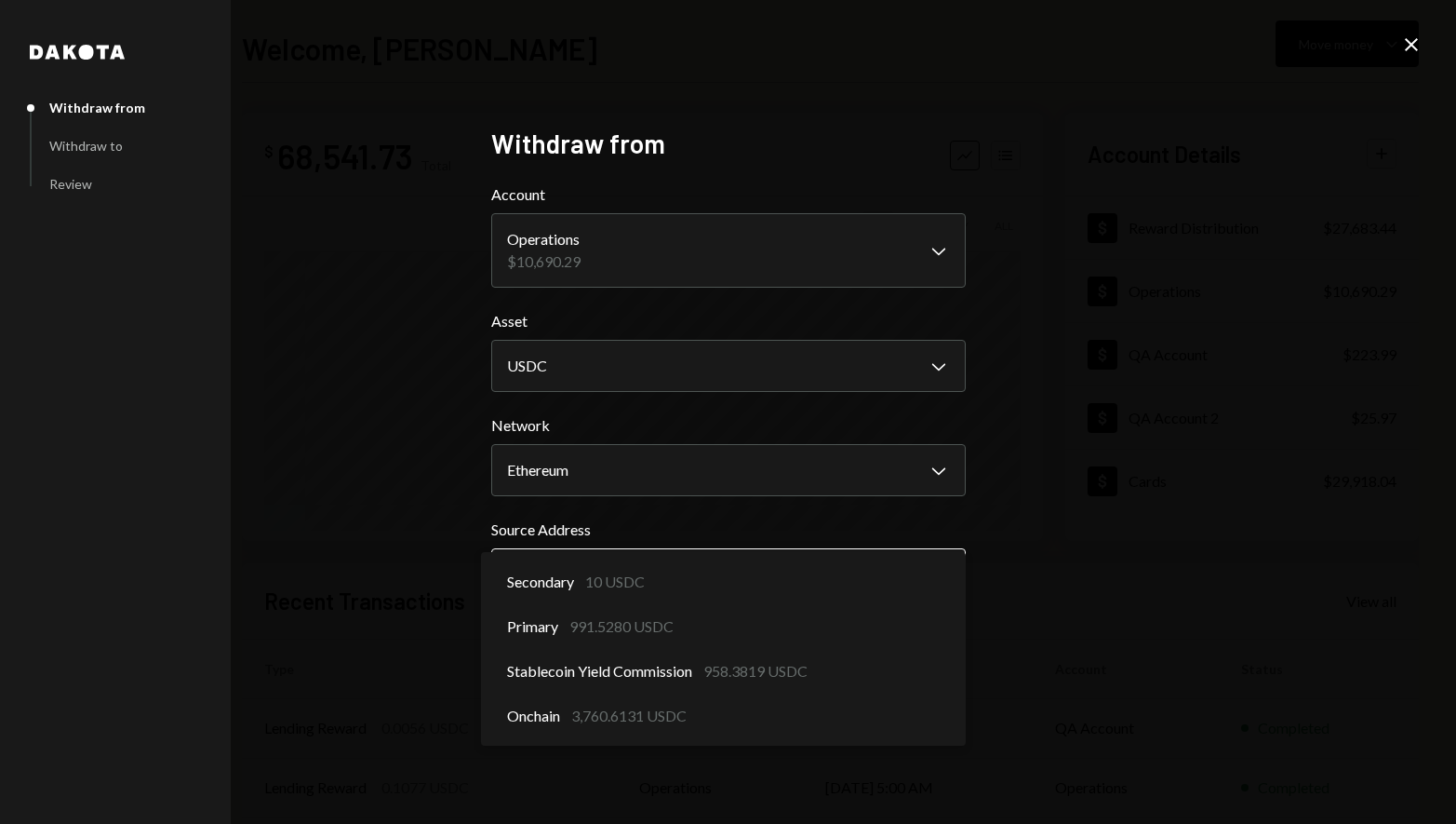
click at [685, 570] on body "D Dakota Treasury Caret Down Home Home Inbox Inbox Activities Transactions Acco…" at bounding box center [728, 412] width 1456 height 824
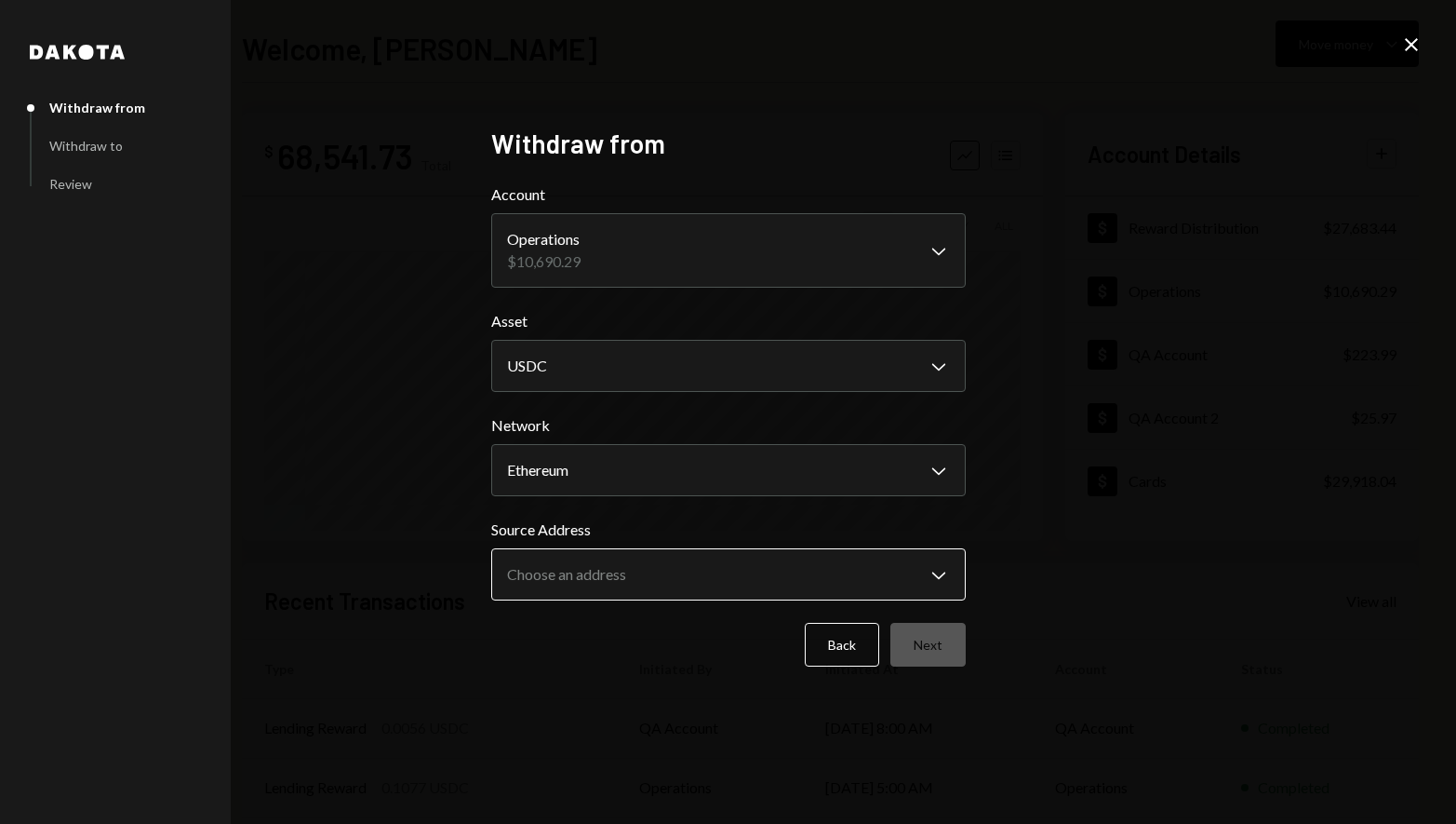
click at [767, 584] on body "D Dakota Treasury Caret Down Home Home Inbox Inbox Activities Transactions Acco…" at bounding box center [728, 412] width 1456 height 824
click at [722, 554] on body "D Dakota Treasury Caret Down Home Home Inbox Inbox Activities Transactions Acco…" at bounding box center [728, 412] width 1456 height 824
click at [711, 584] on body "D Dakota Treasury Caret Down Home Home Inbox Inbox Activities Transactions Acco…" at bounding box center [728, 412] width 1456 height 824
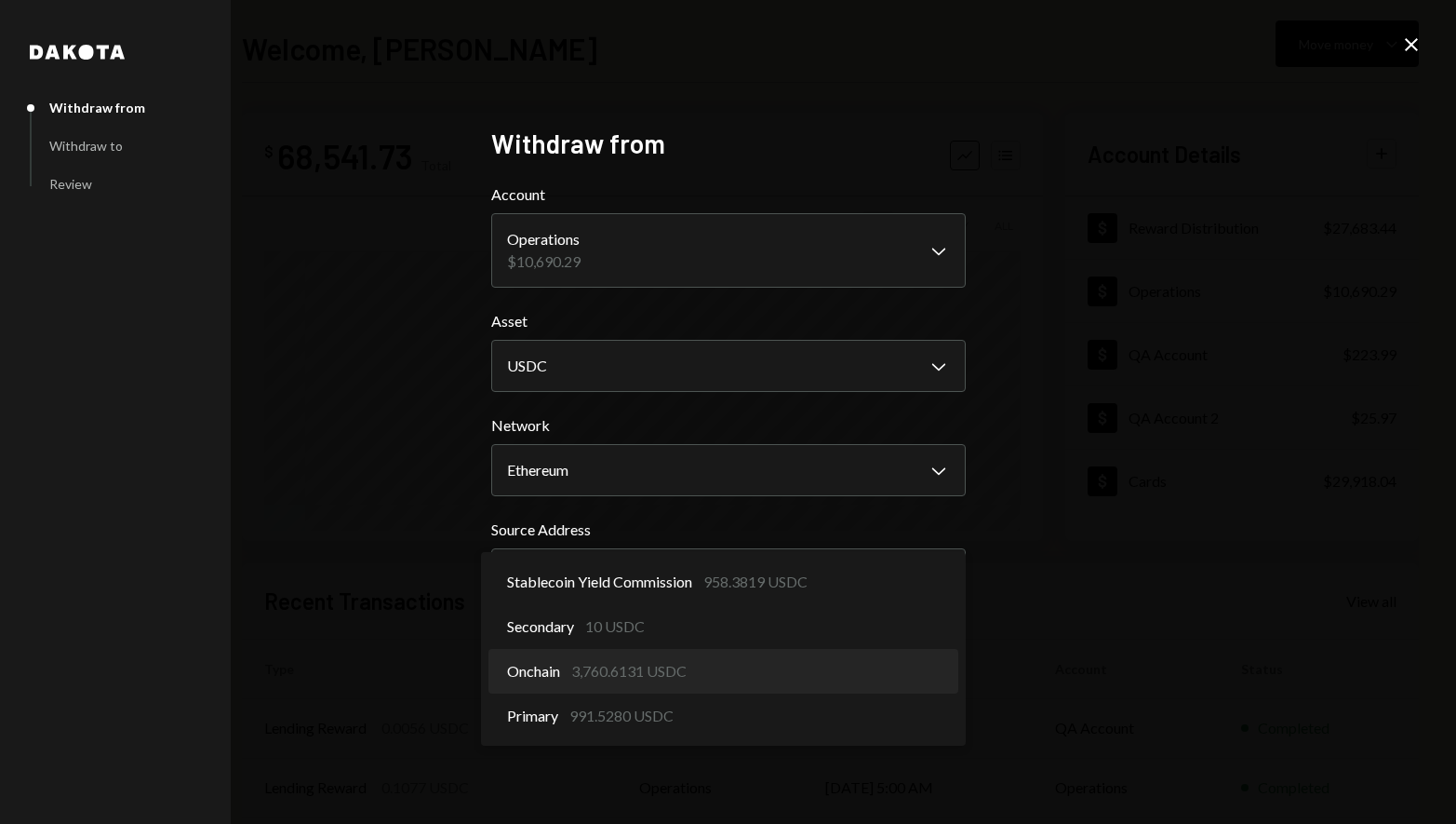
select select "**********"
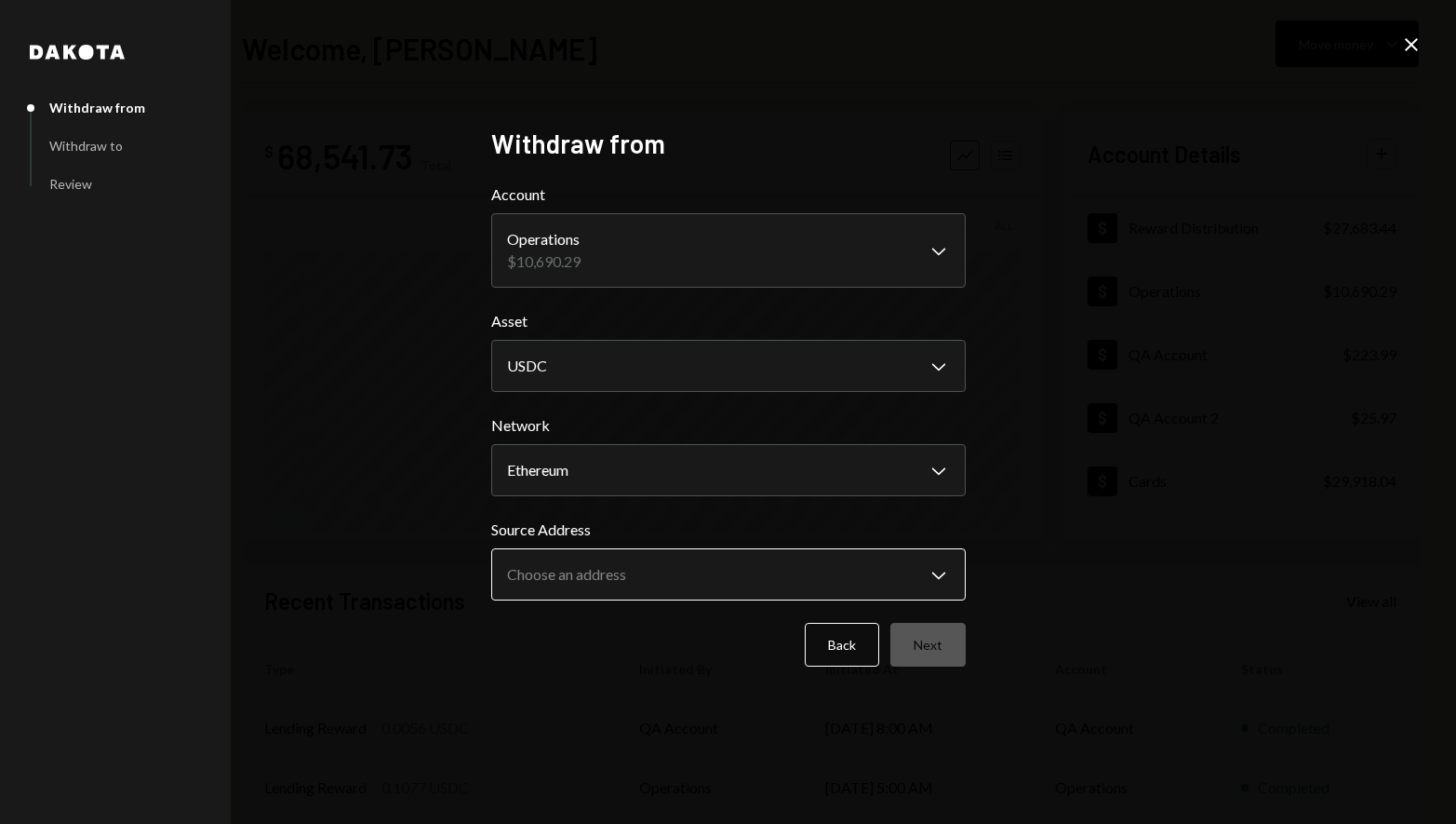
click at [673, 563] on body "D Dakota Treasury Caret Down Home Home Inbox Inbox Activities Transactions Acco…" at bounding box center [728, 412] width 1456 height 824
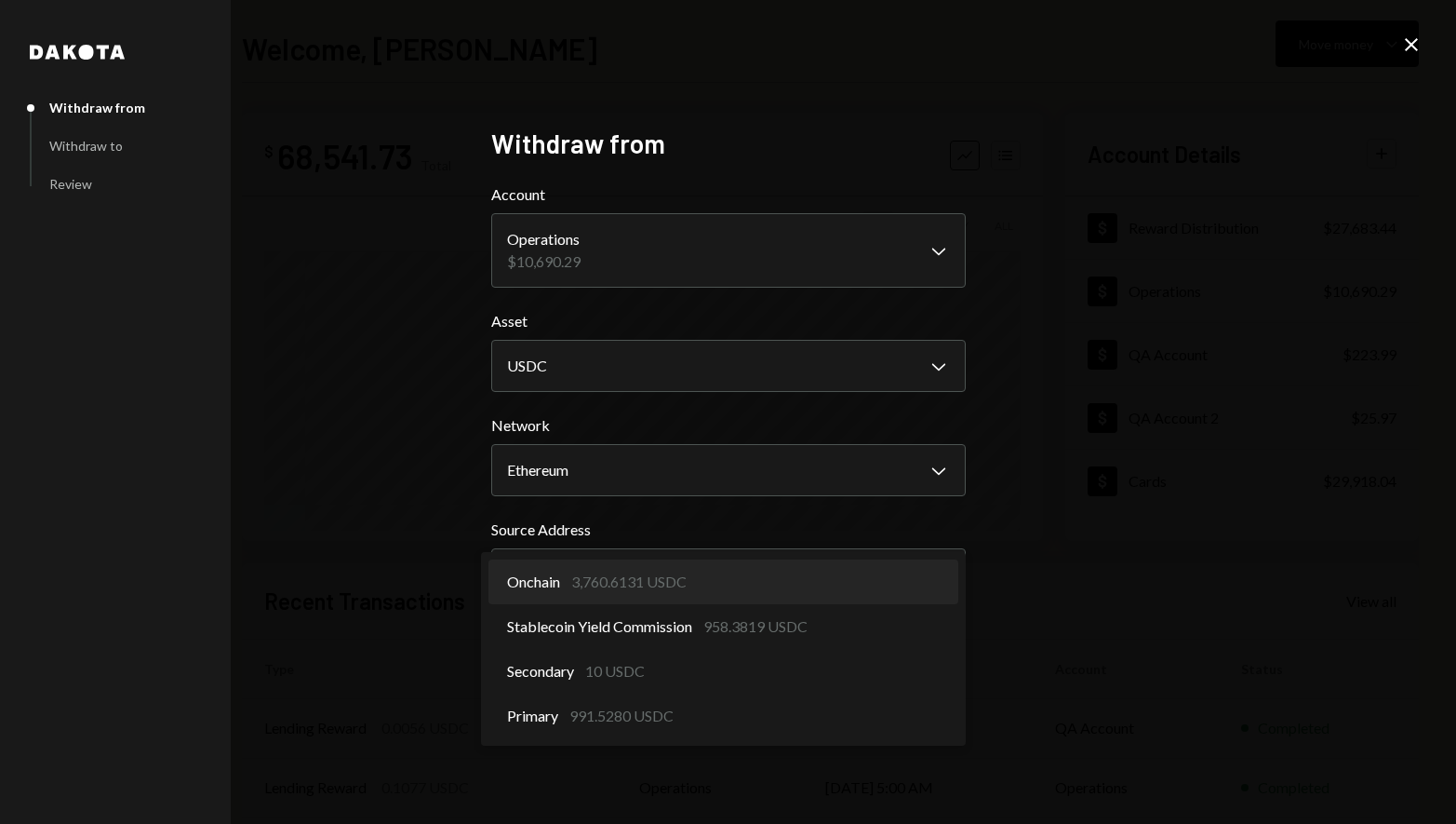
select select "**********"
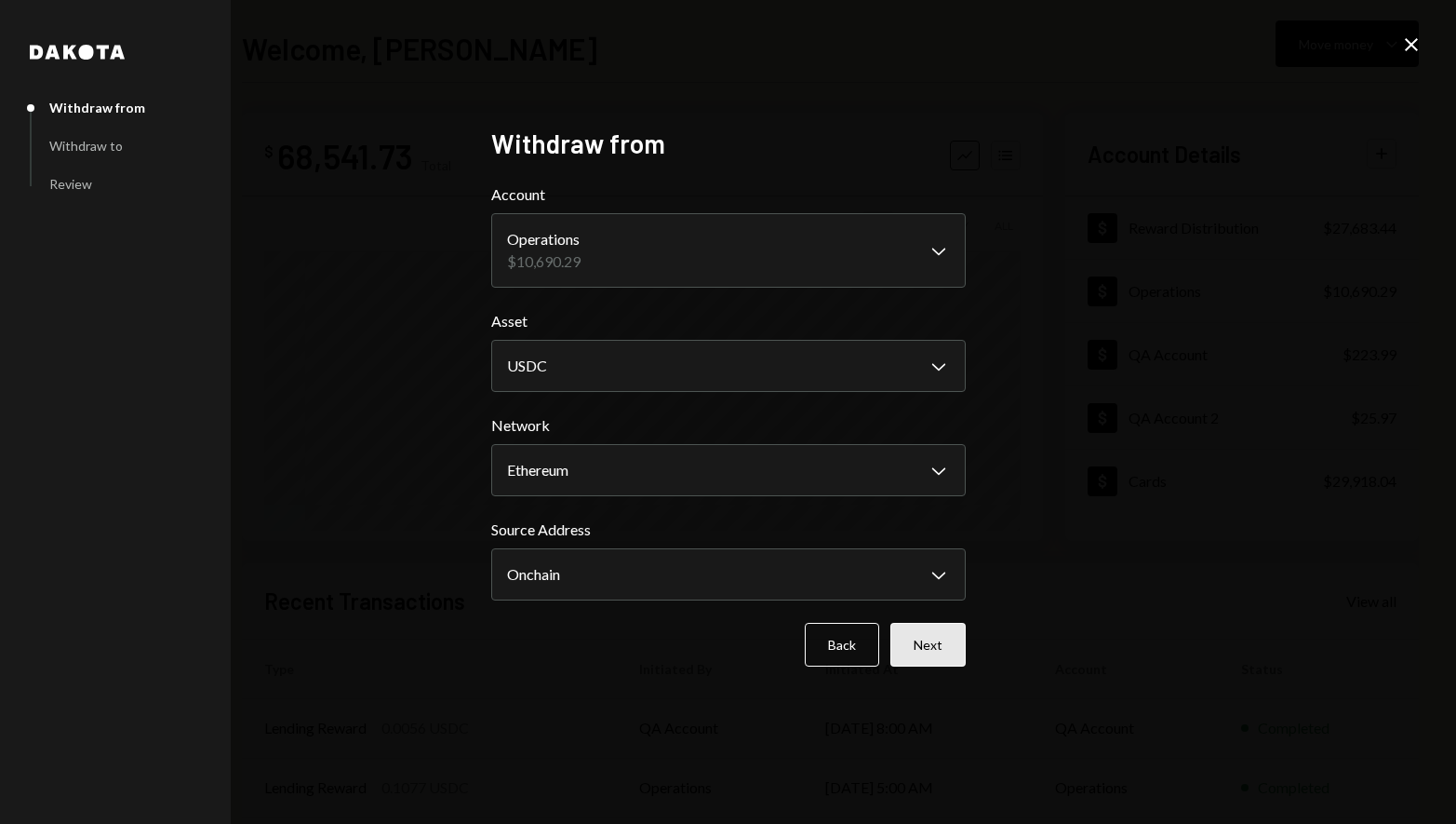
click at [943, 647] on button "Next" at bounding box center [928, 645] width 75 height 44
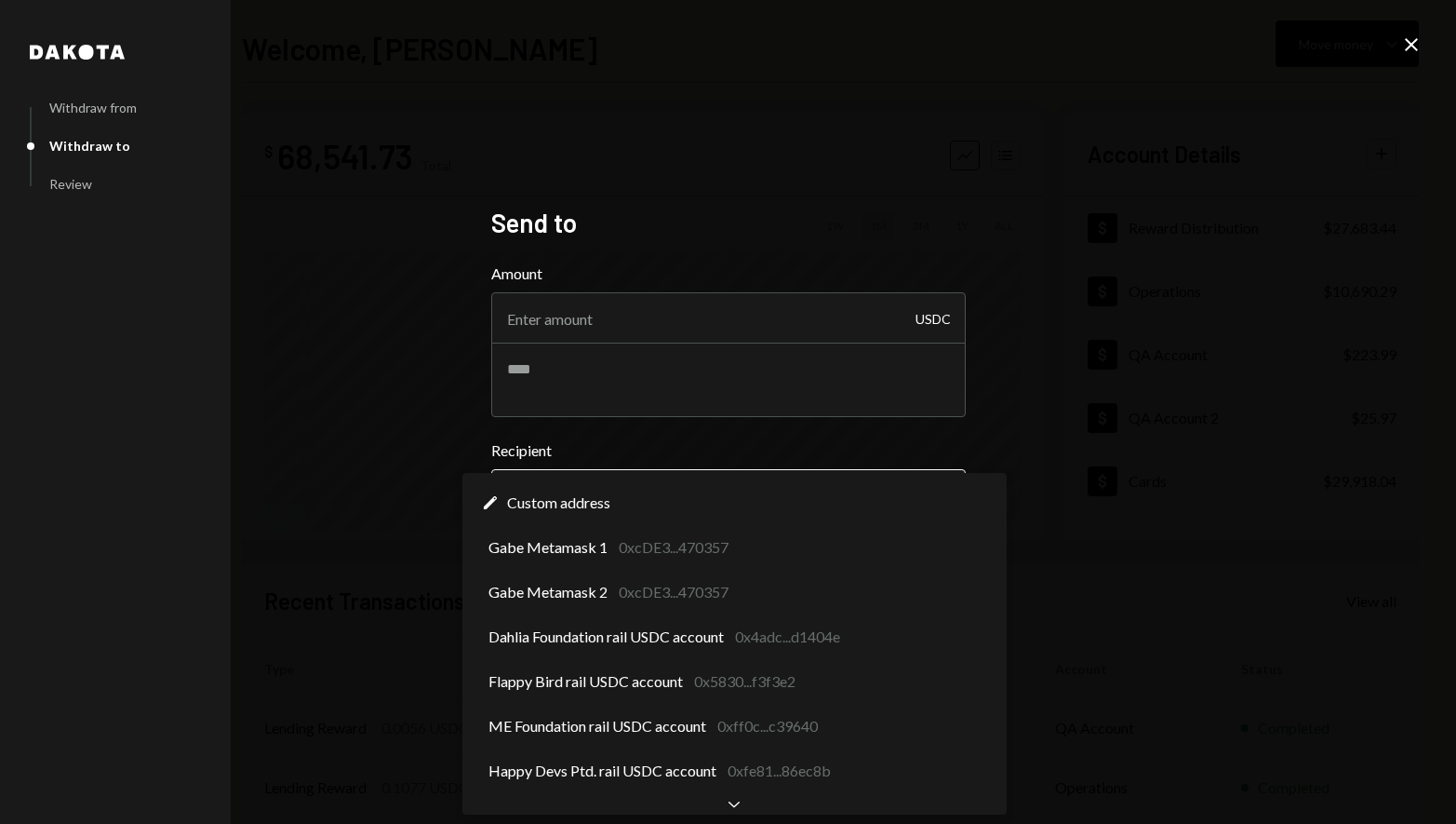
click at [755, 497] on body "D Dakota Treasury Caret Down Home Home Inbox Inbox Activities Transactions Acco…" at bounding box center [728, 412] width 1456 height 824
click at [673, 496] on body "D Dakota Treasury Caret Down Home Home Inbox Inbox Activities Transactions Acco…" at bounding box center [728, 412] width 1456 height 824
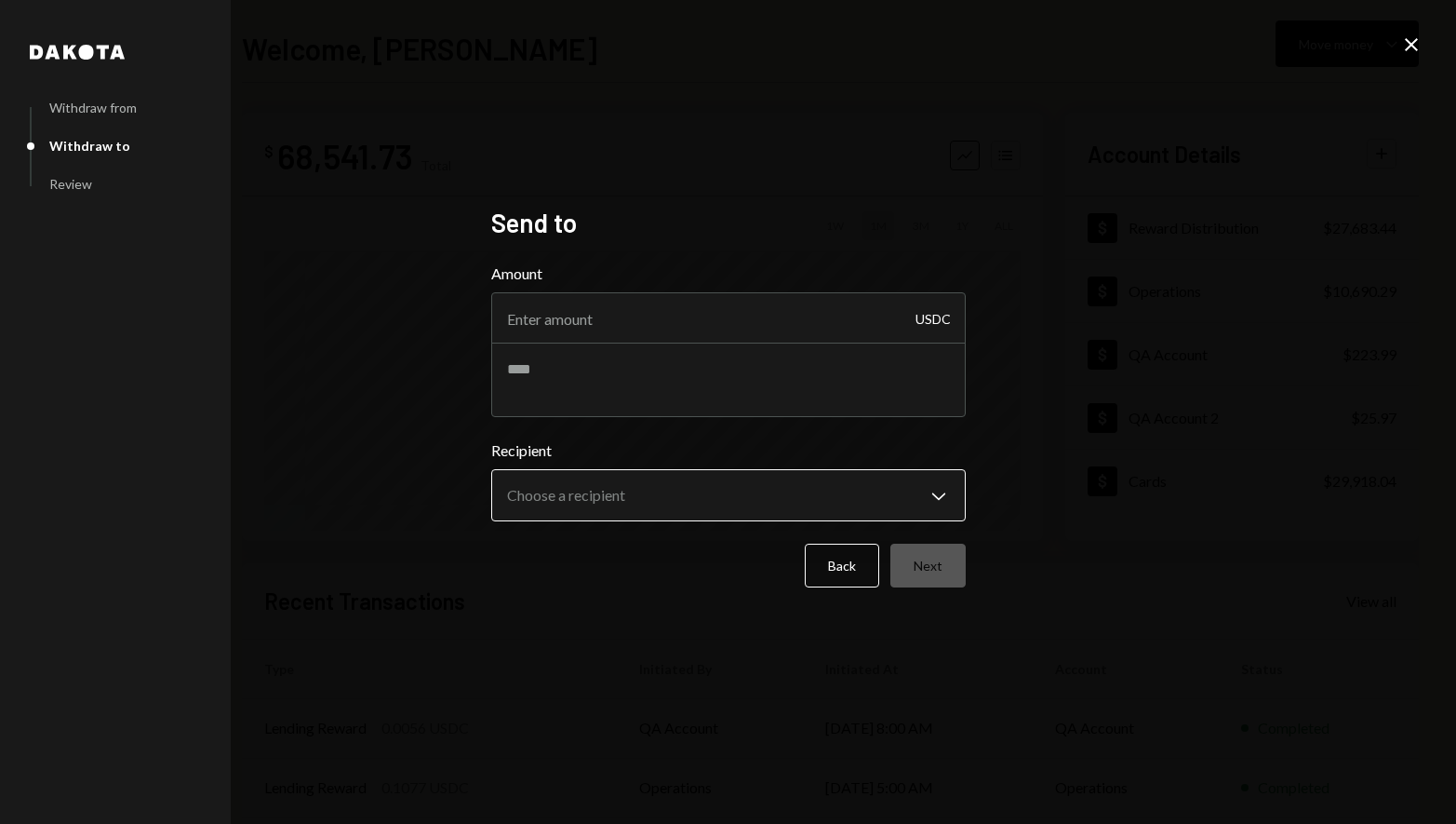
click at [737, 497] on body "D Dakota Treasury Caret Down Home Home Inbox Inbox Activities Transactions Acco…" at bounding box center [728, 412] width 1456 height 824
click at [701, 324] on input "Amount" at bounding box center [728, 318] width 474 height 52
type input "100"
click at [705, 404] on textarea at bounding box center [728, 379] width 474 height 74
type textarea "*******"
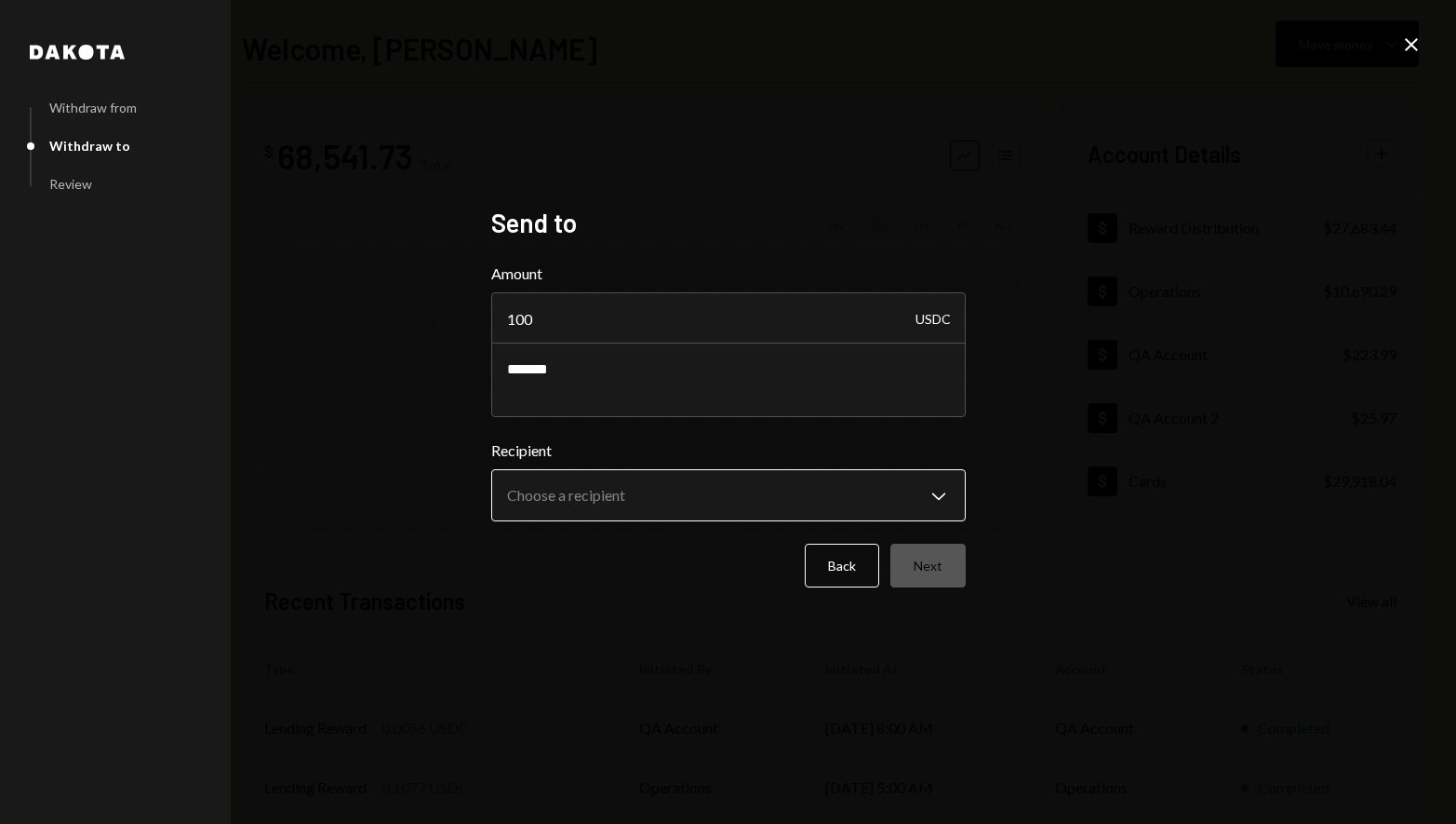
click at [689, 510] on body "D Dakota Treasury Caret Down Home Home Inbox Inbox Activities Transactions Acco…" at bounding box center [728, 412] width 1456 height 824
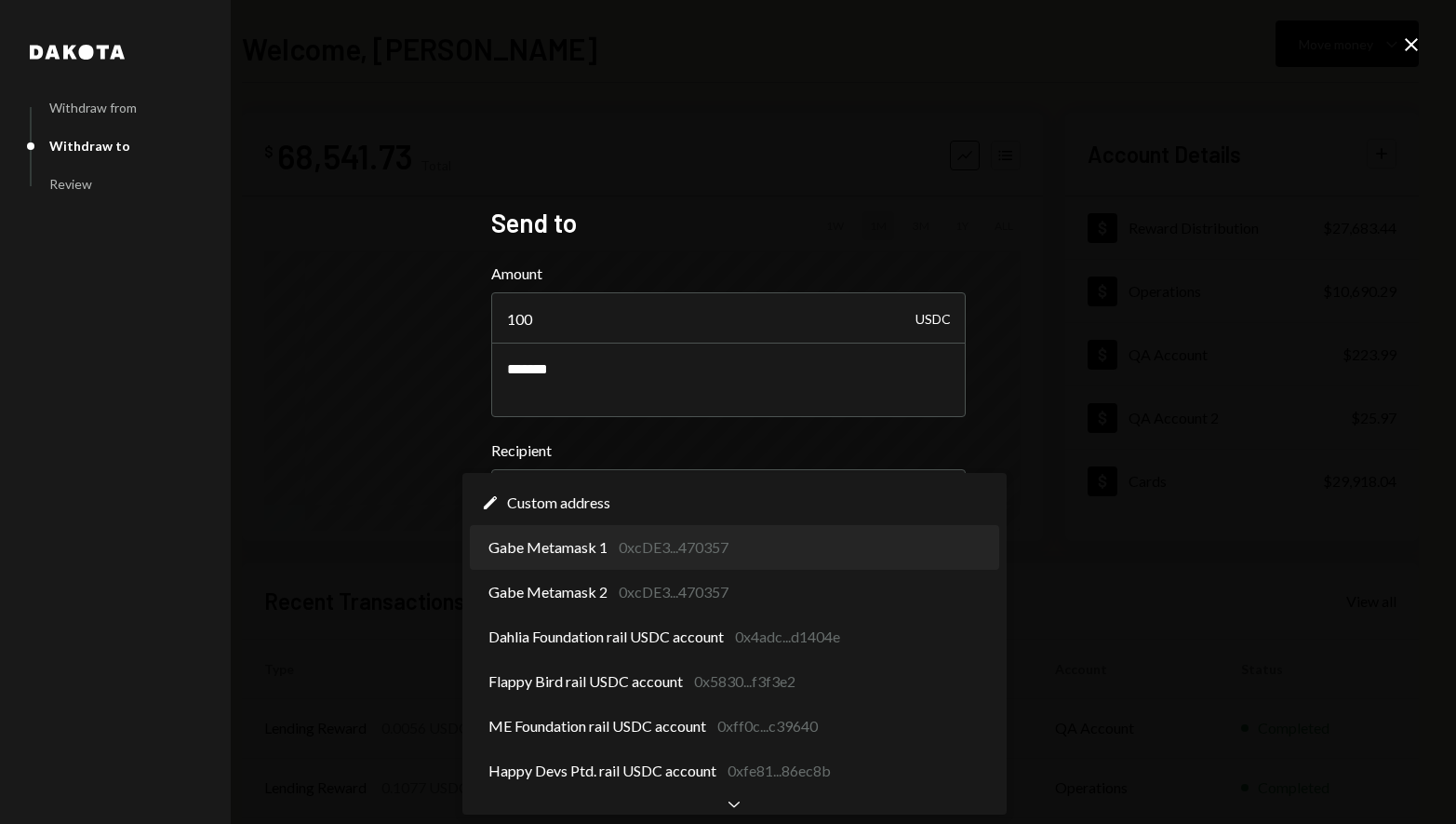
select select "**********"
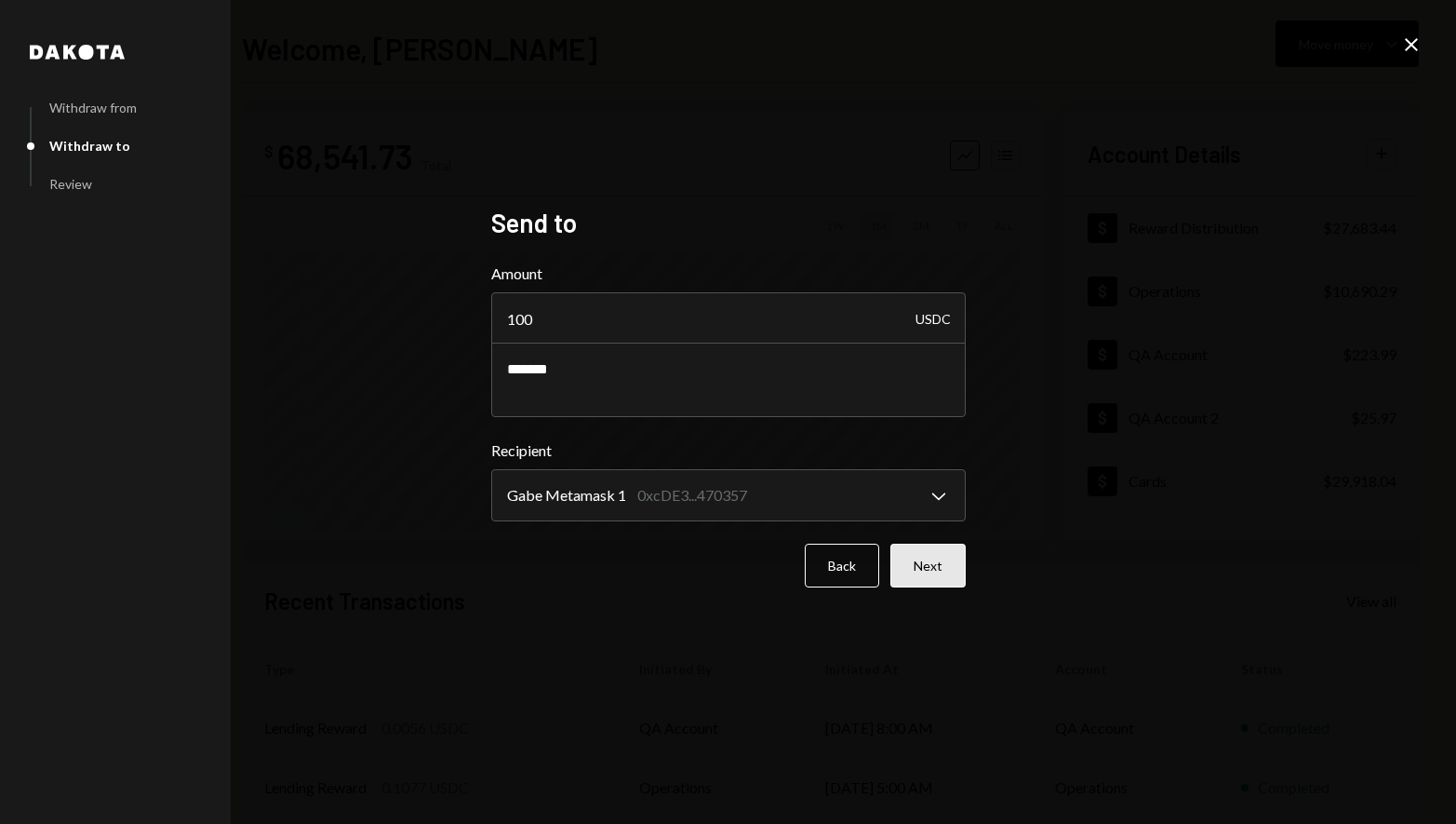
click at [927, 565] on button "Next" at bounding box center [928, 566] width 75 height 44
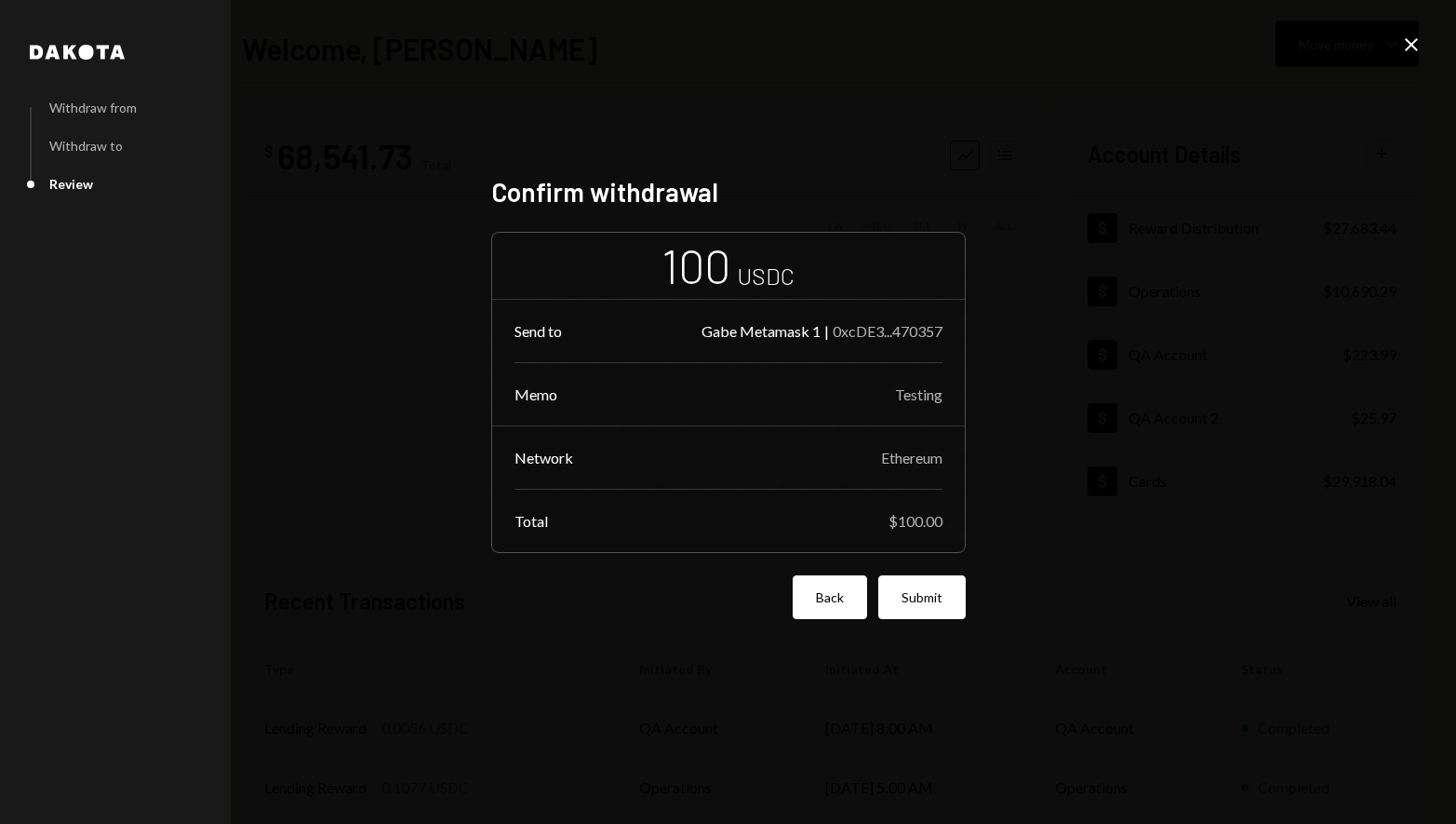
click at [825, 597] on button "Back" at bounding box center [829, 597] width 74 height 44
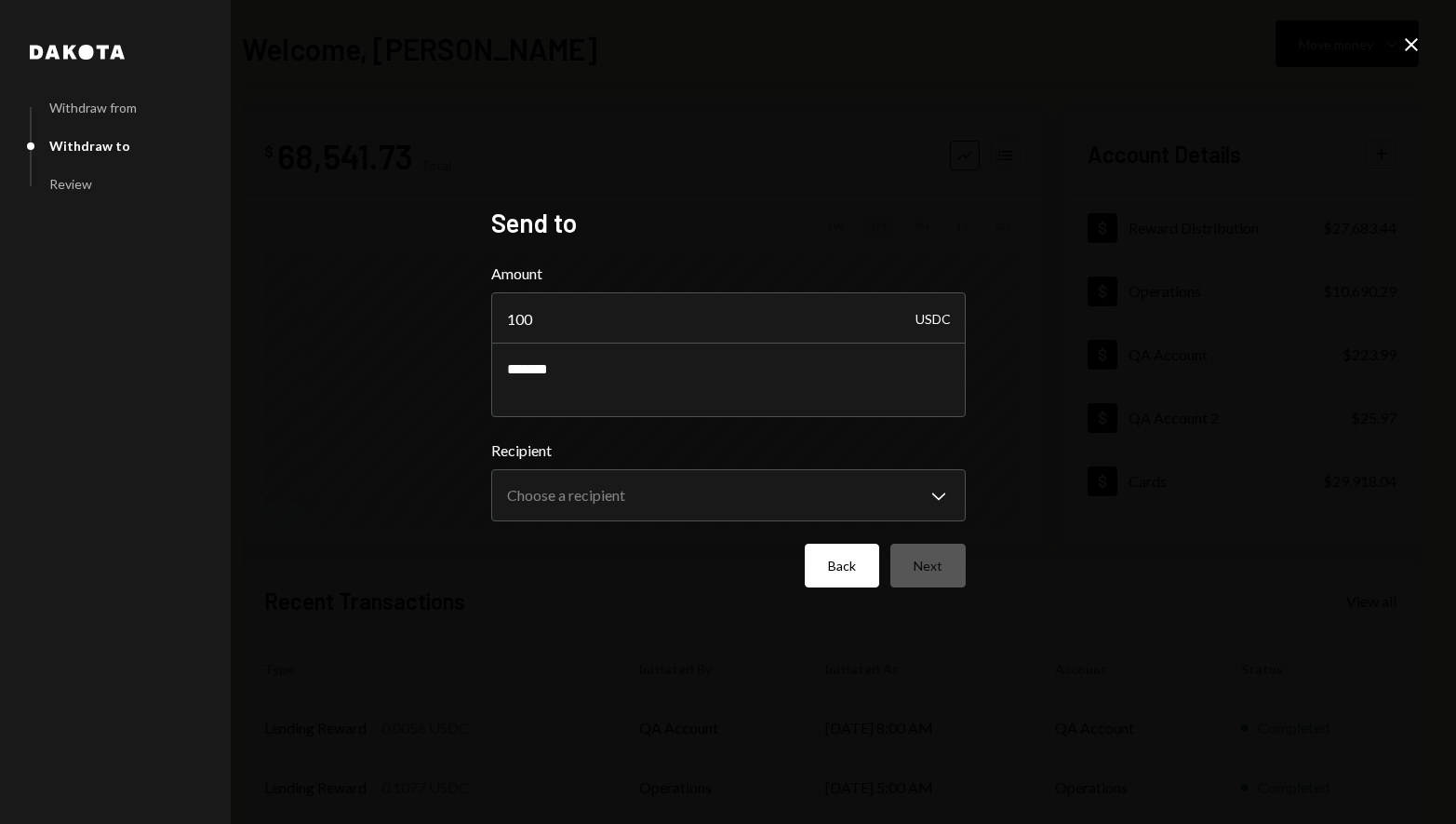
click at [828, 571] on button "Back" at bounding box center [841, 566] width 74 height 44
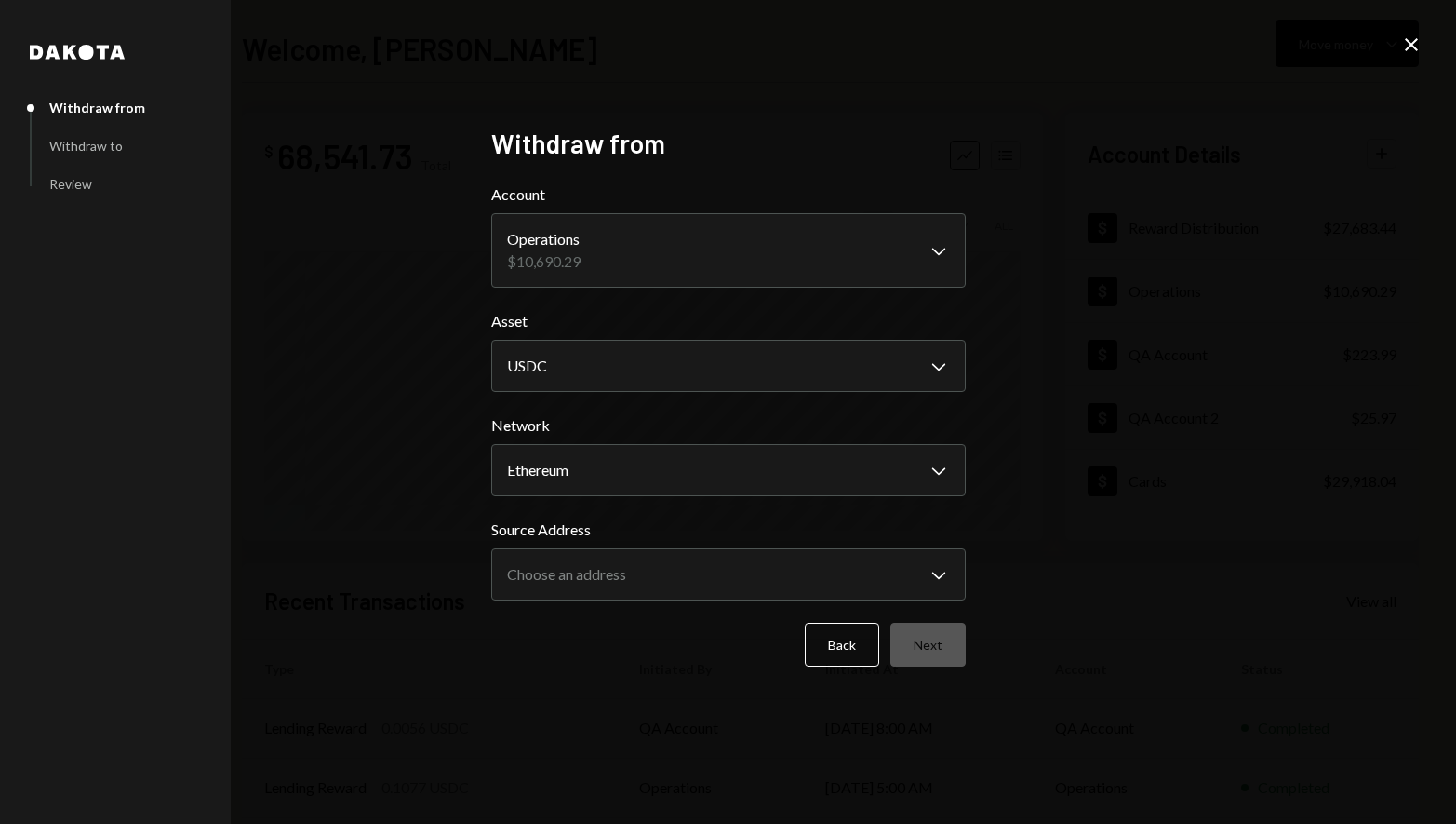
click at [1410, 55] on div "Close" at bounding box center [1411, 46] width 23 height 25
